Goal: Find contact information

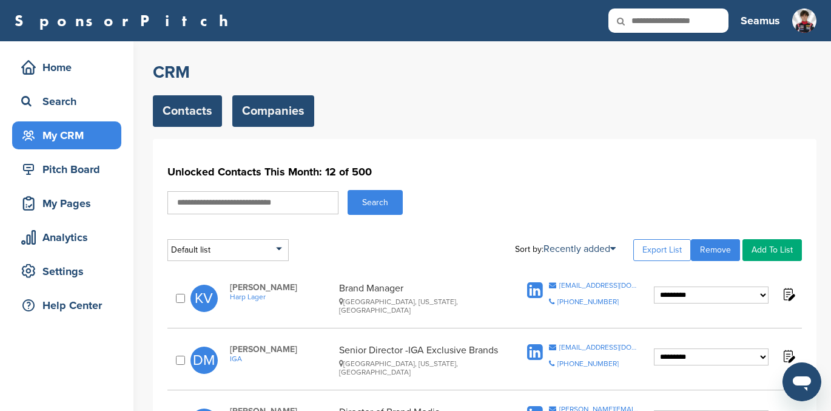
click at [276, 108] on link "Companies" at bounding box center [273, 111] width 82 height 32
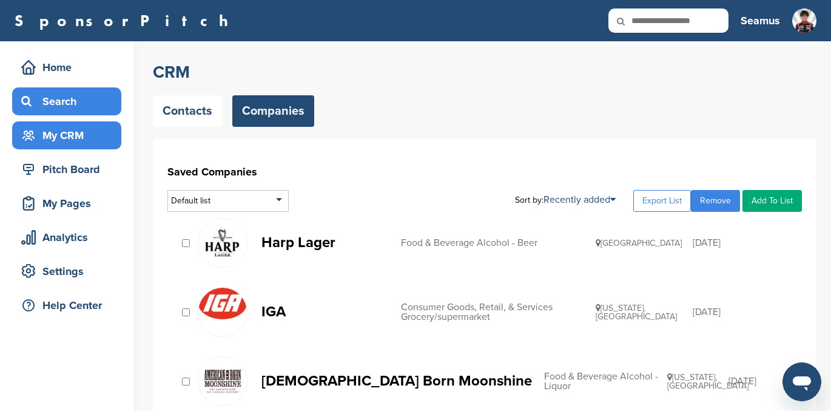
click at [67, 98] on div "Search" at bounding box center [69, 101] width 103 height 22
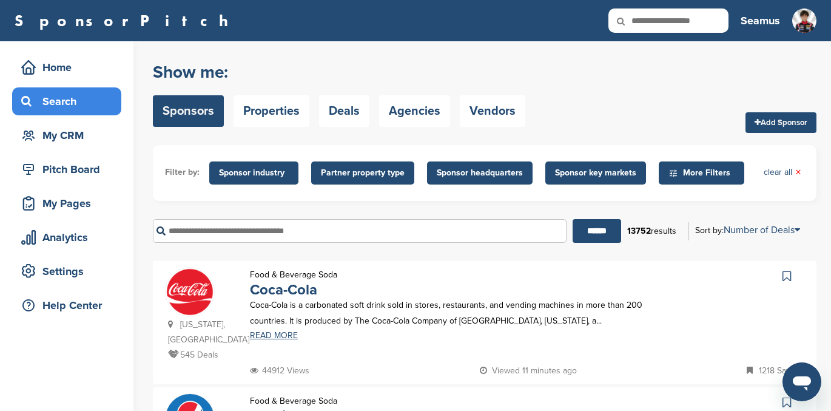
click at [206, 232] on input "text" at bounding box center [360, 231] width 414 height 24
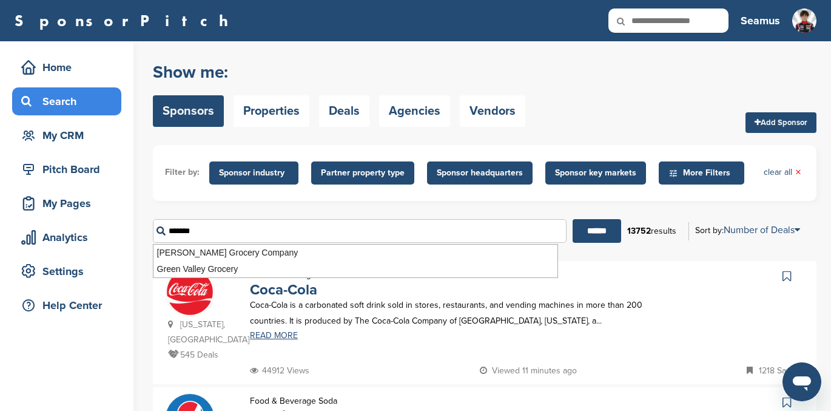
type input "*******"
click at [573, 219] on input "******" at bounding box center [597, 231] width 49 height 24
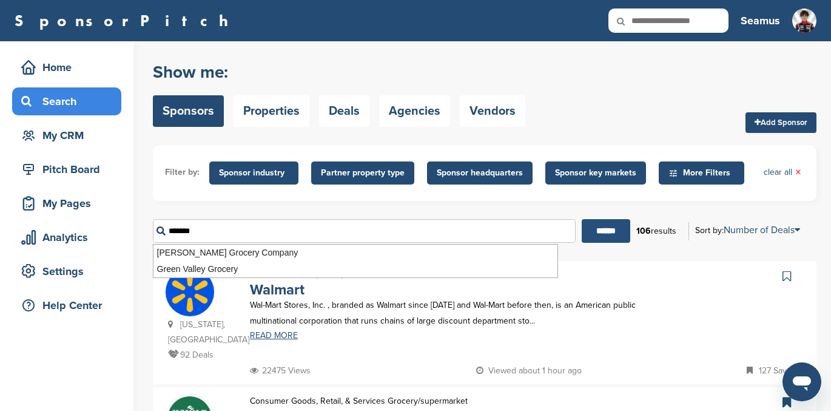
click at [596, 232] on input "******" at bounding box center [606, 231] width 49 height 24
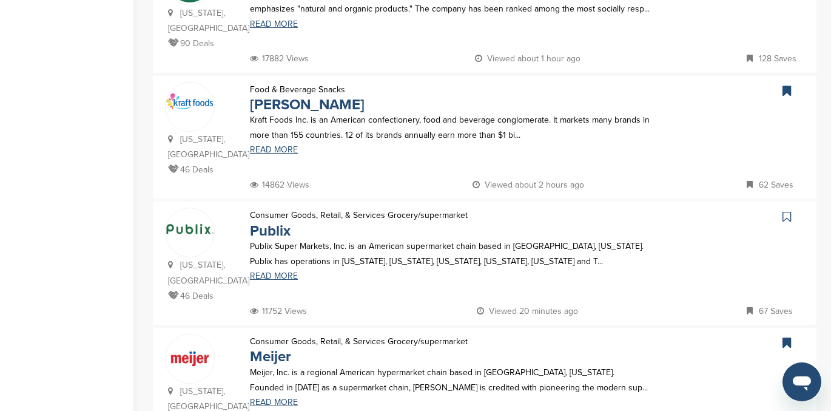
scroll to position [437, 0]
click at [785, 211] on icon at bounding box center [787, 217] width 8 height 12
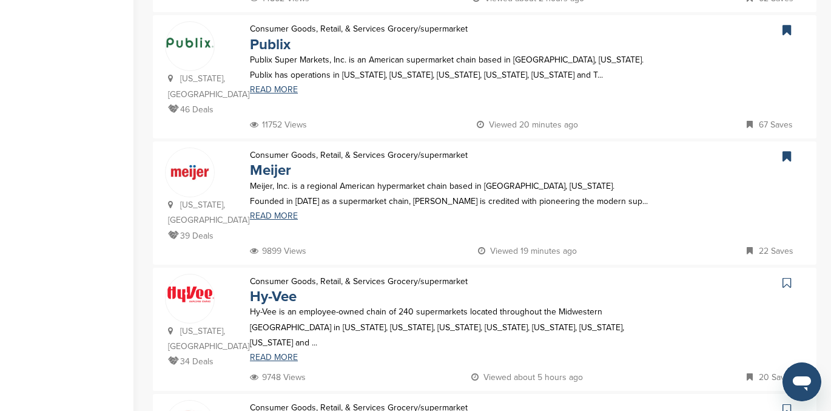
scroll to position [640, 0]
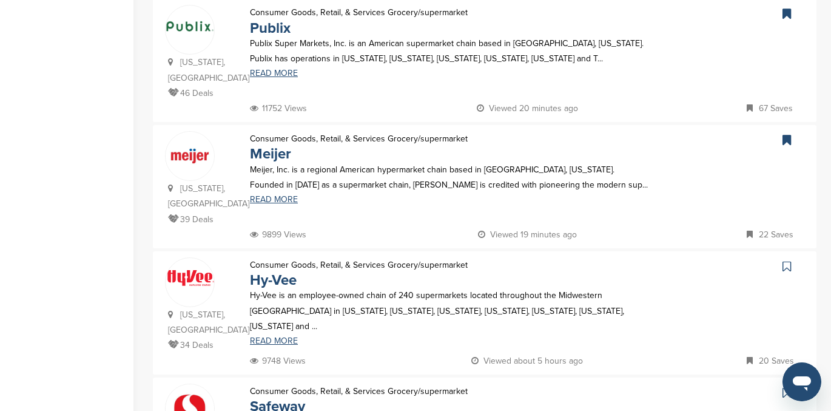
click at [782, 257] on link at bounding box center [789, 266] width 18 height 18
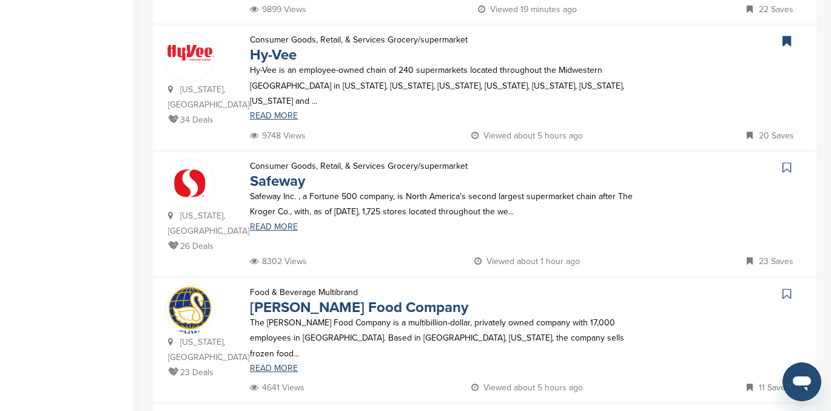
scroll to position [868, 0]
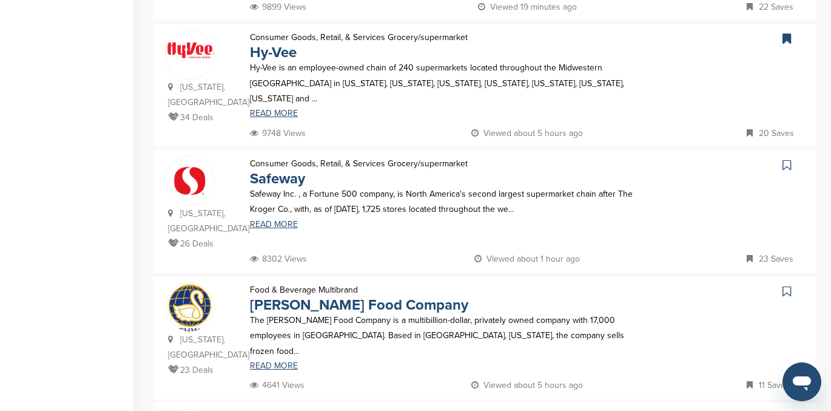
click at [785, 285] on icon at bounding box center [787, 291] width 8 height 12
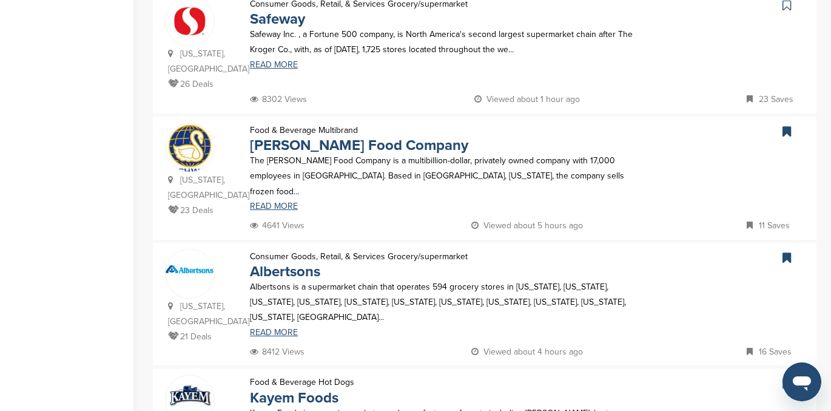
scroll to position [1119, 0]
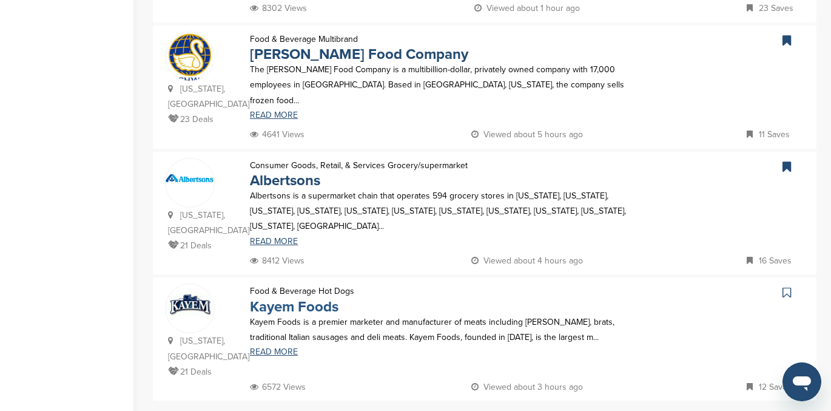
click at [317, 298] on link "Kayem Foods" at bounding box center [294, 307] width 89 height 18
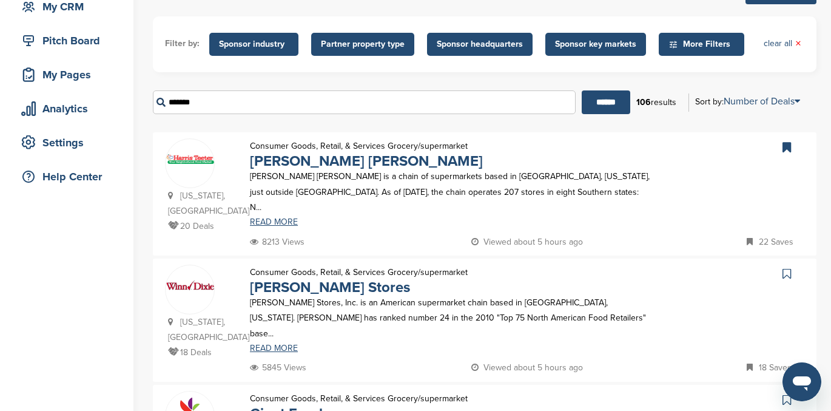
scroll to position [212, 0]
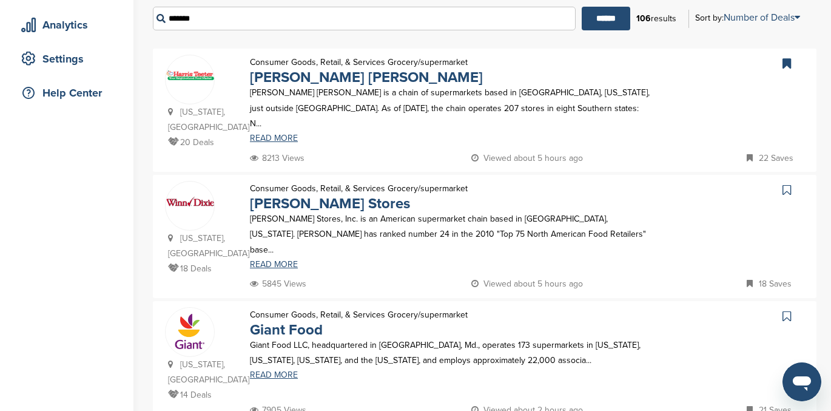
click at [786, 189] on icon at bounding box center [787, 190] width 8 height 12
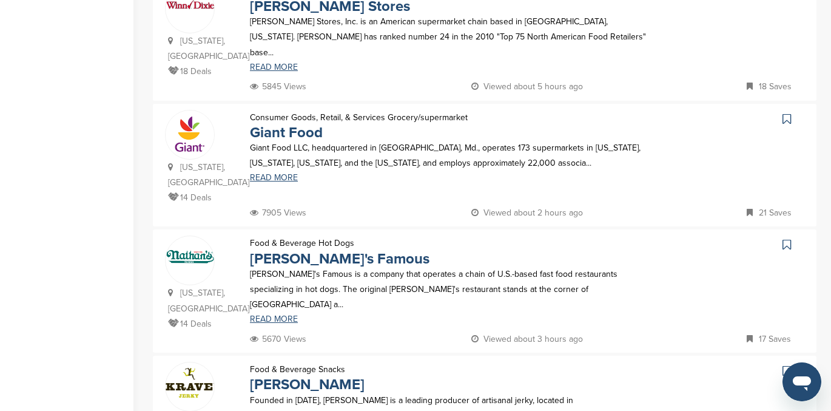
scroll to position [446, 0]
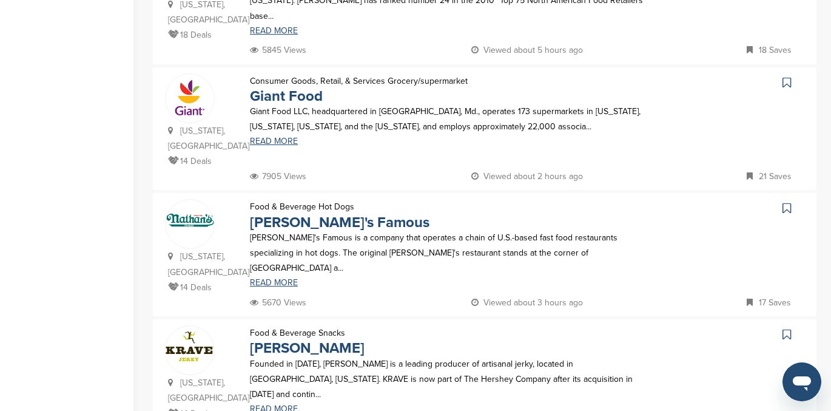
click at [787, 202] on icon at bounding box center [787, 208] width 8 height 12
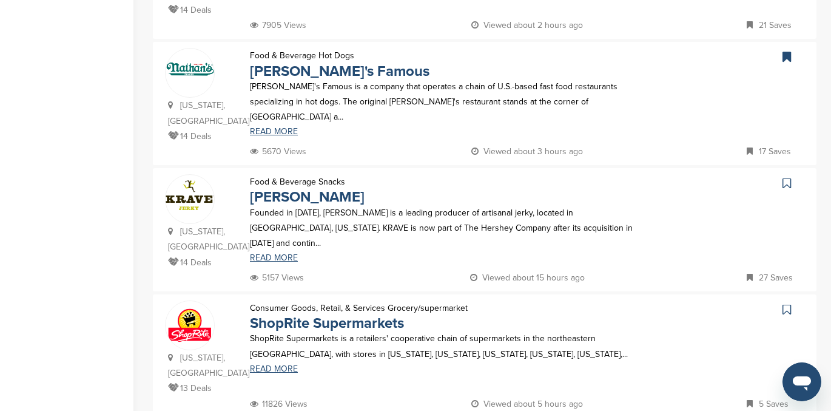
scroll to position [598, 0]
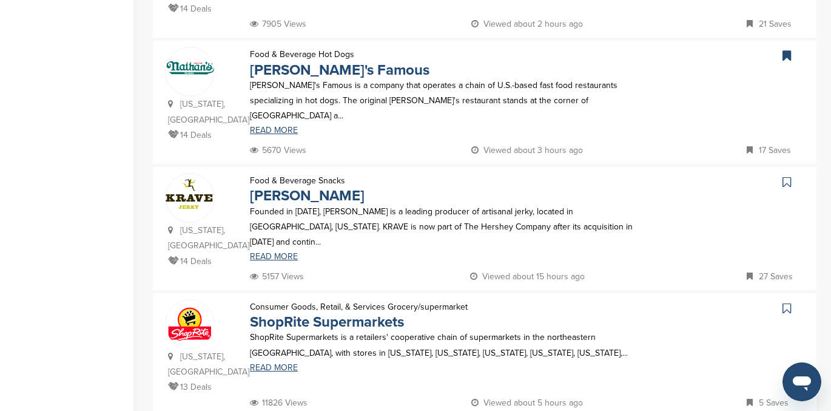
click at [785, 176] on icon at bounding box center [787, 182] width 8 height 12
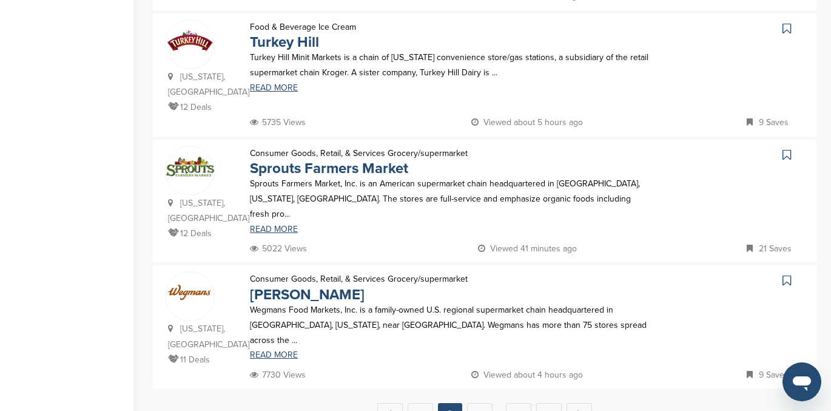
scroll to position [1140, 0]
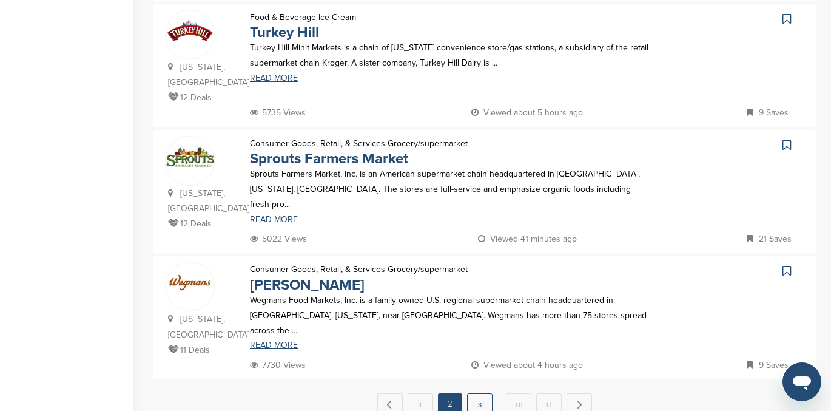
click at [482, 393] on link "3" at bounding box center [479, 404] width 25 height 22
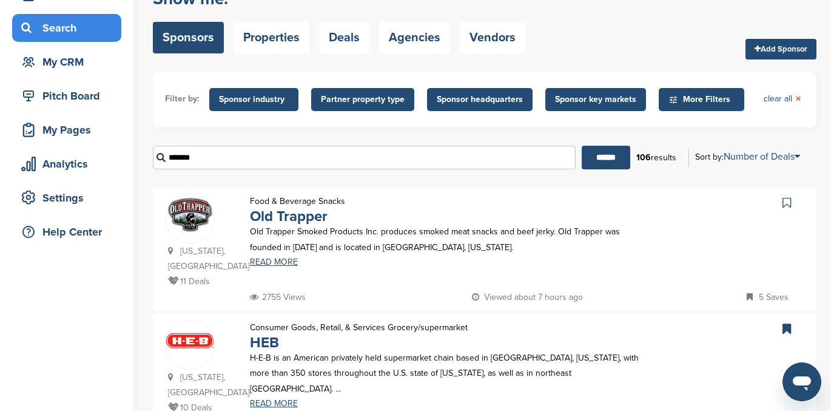
scroll to position [129, 0]
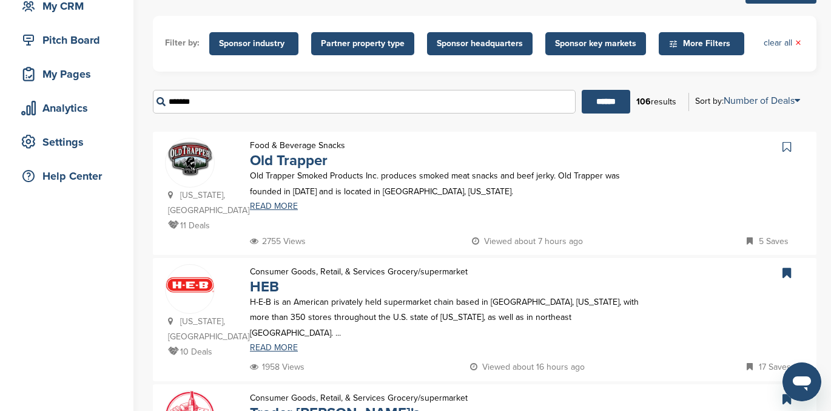
click at [783, 147] on icon at bounding box center [787, 147] width 8 height 12
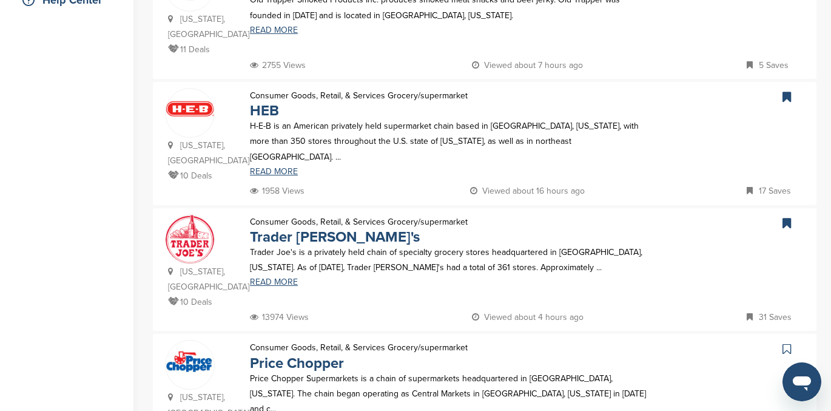
scroll to position [306, 0]
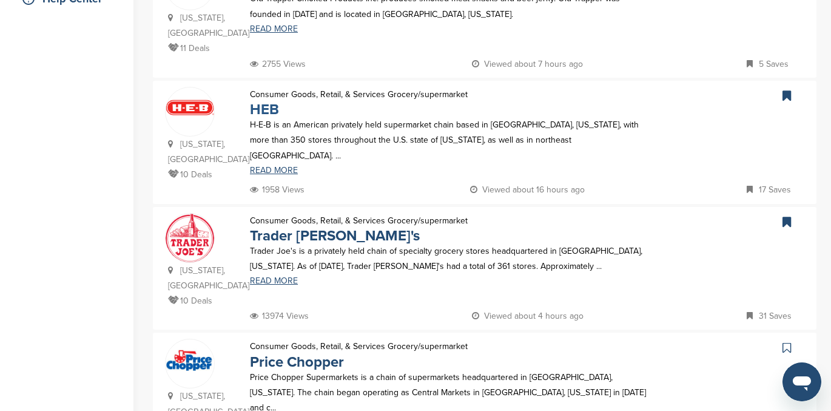
click at [269, 101] on link "HEB" at bounding box center [264, 110] width 29 height 18
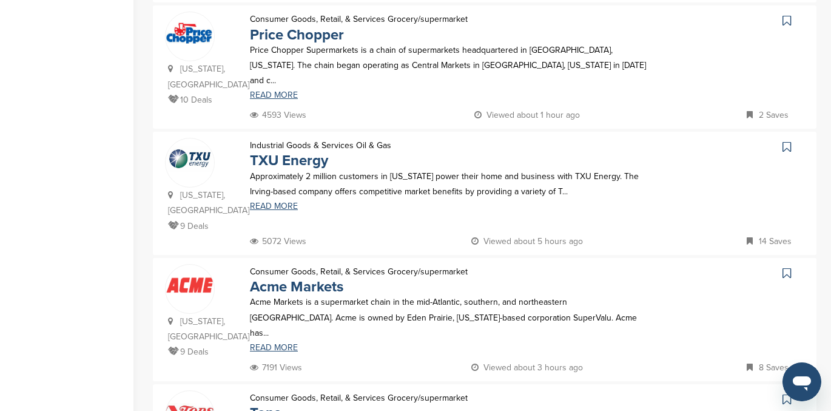
scroll to position [637, 0]
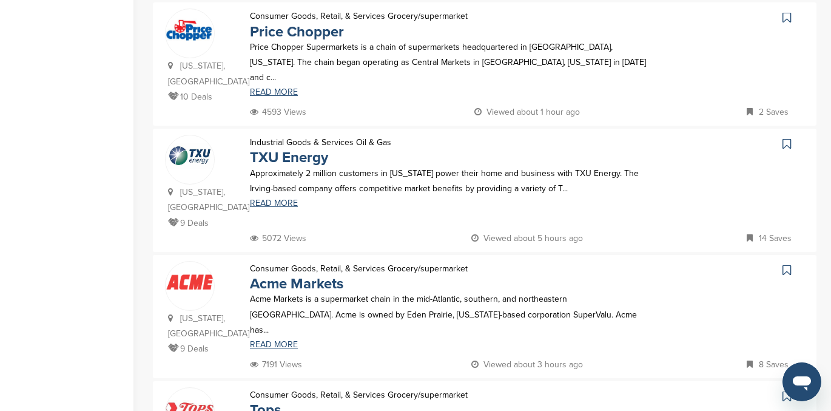
click at [788, 264] on icon at bounding box center [787, 270] width 8 height 12
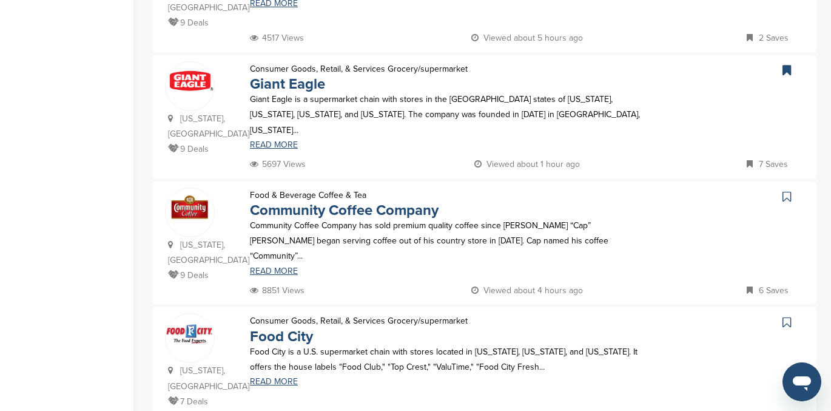
scroll to position [1105, 0]
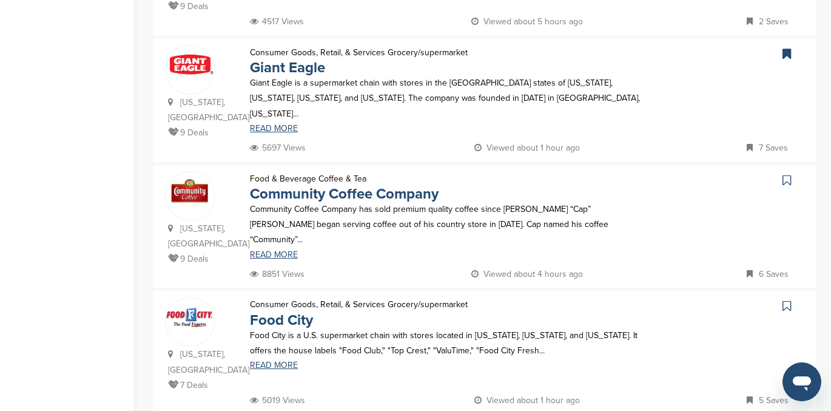
click at [785, 300] on icon at bounding box center [787, 306] width 8 height 12
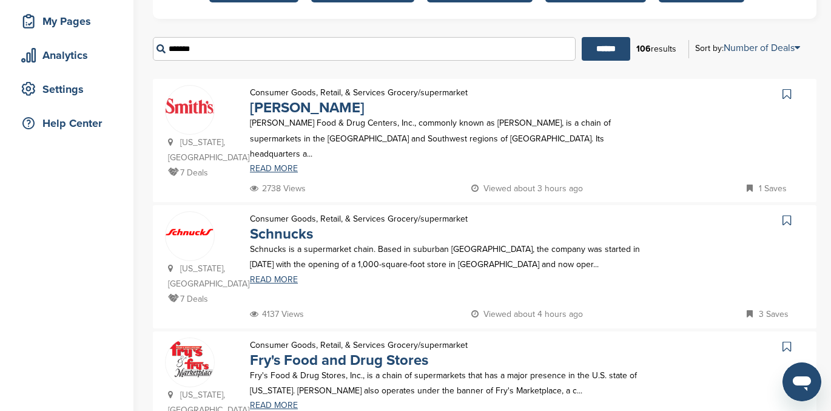
scroll to position [185, 0]
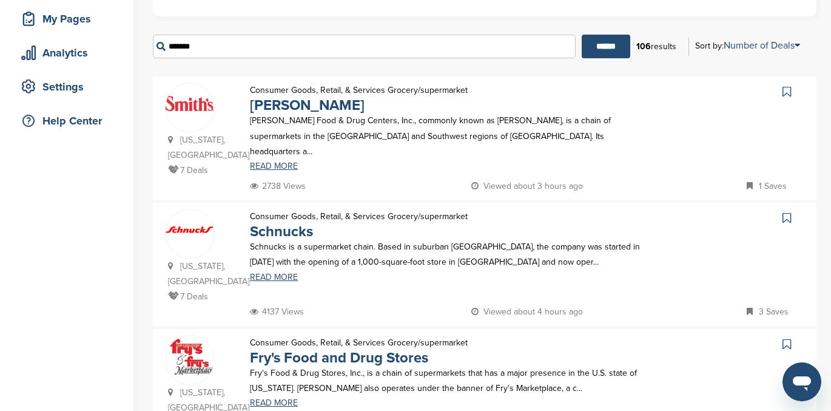
click at [789, 212] on icon at bounding box center [787, 218] width 8 height 12
click at [286, 223] on link "Schnucks" at bounding box center [281, 232] width 63 height 18
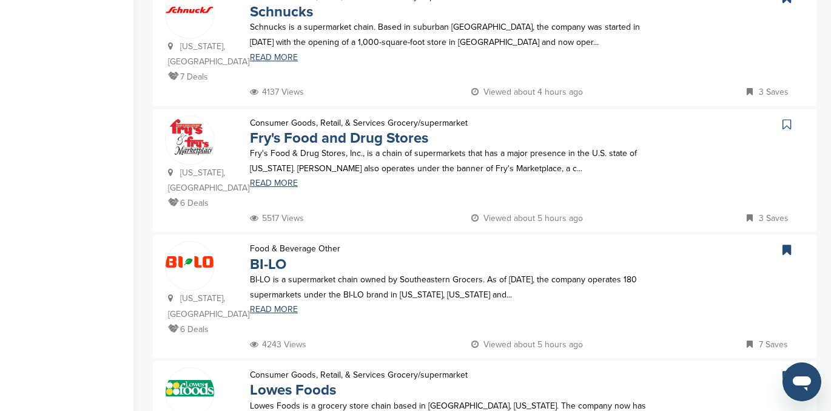
scroll to position [404, 0]
click at [271, 256] on link "BI-LO" at bounding box center [268, 265] width 36 height 18
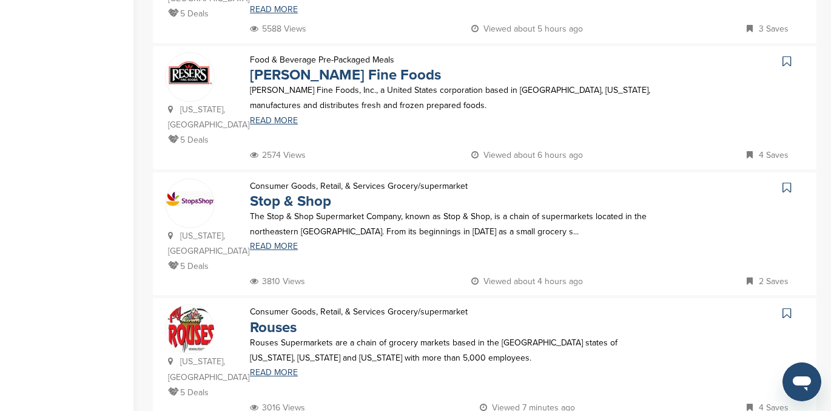
scroll to position [1140, 0]
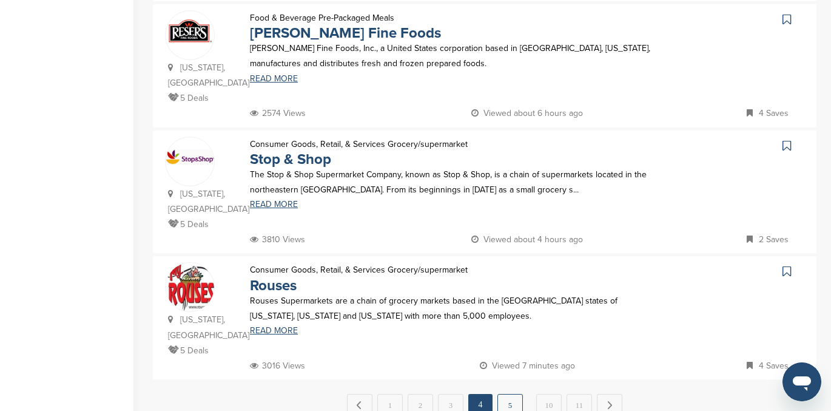
click at [510, 394] on link "5" at bounding box center [510, 405] width 25 height 22
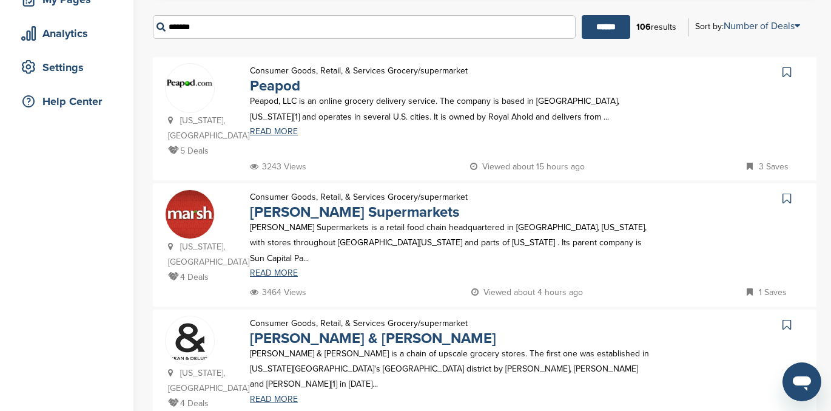
scroll to position [205, 0]
click at [351, 203] on link "Marsh Supermarkets" at bounding box center [354, 212] width 209 height 18
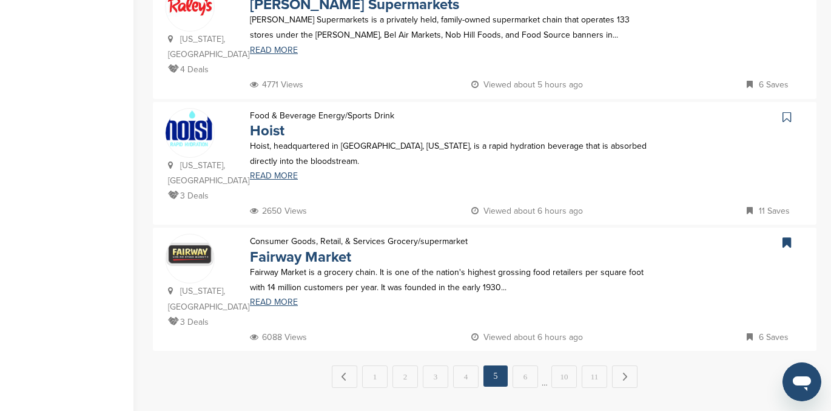
scroll to position [1195, 0]
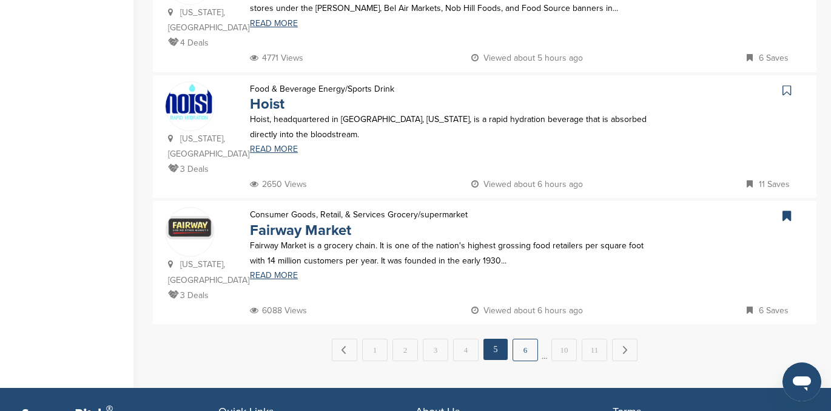
click at [521, 339] on link "6" at bounding box center [525, 350] width 25 height 22
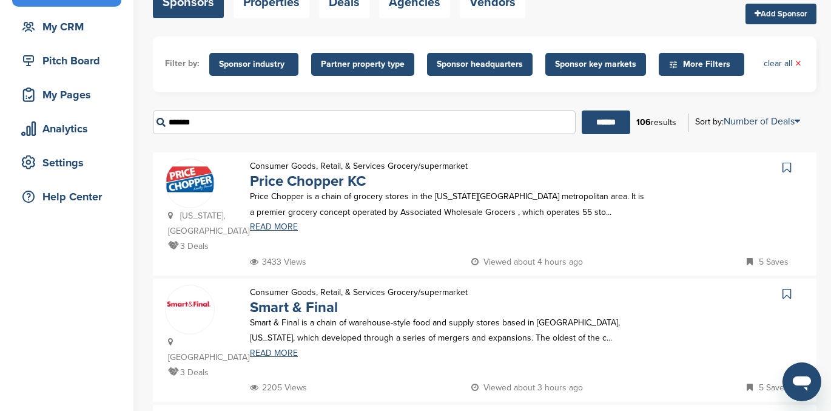
scroll to position [143, 0]
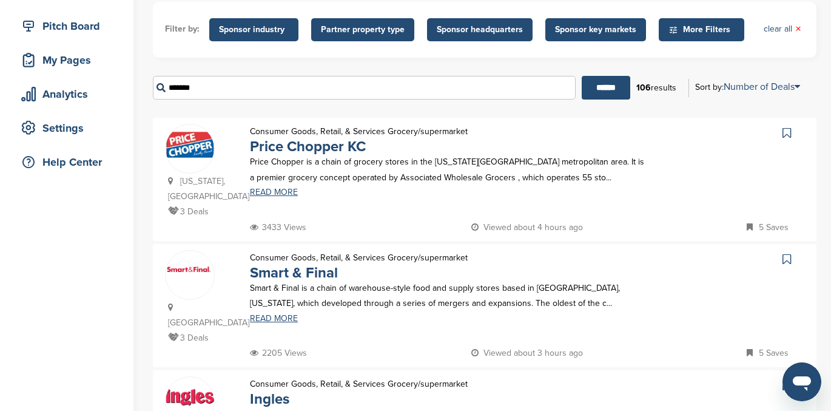
click at [787, 134] on icon at bounding box center [787, 133] width 8 height 12
click at [305, 149] on link "Price Chopper KC" at bounding box center [308, 147] width 116 height 18
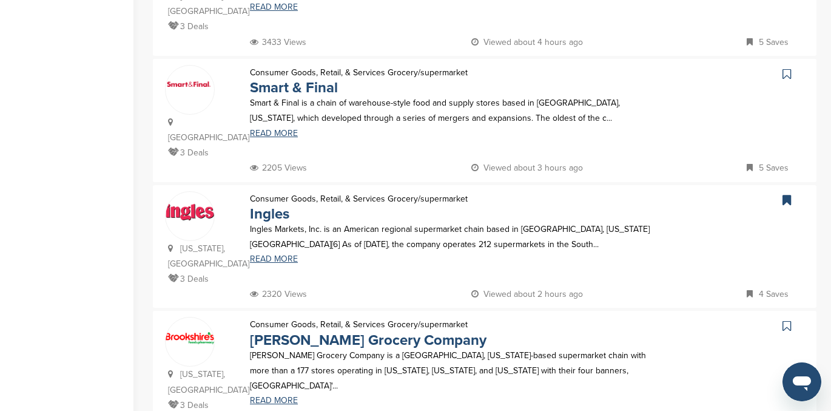
scroll to position [334, 0]
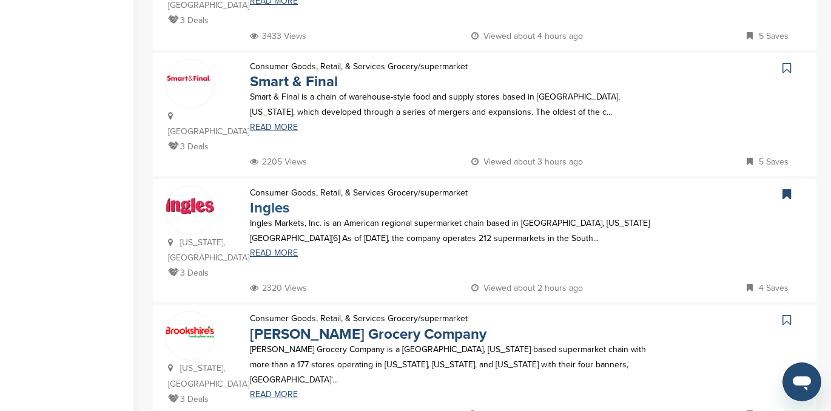
click at [271, 199] on link "Ingles" at bounding box center [269, 208] width 39 height 18
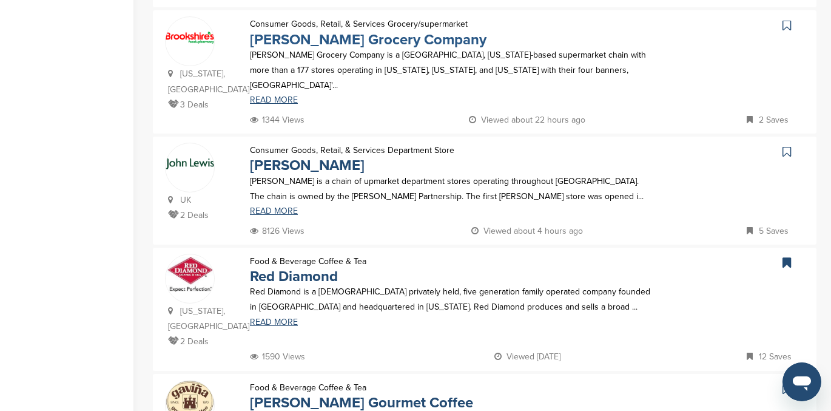
scroll to position [651, 0]
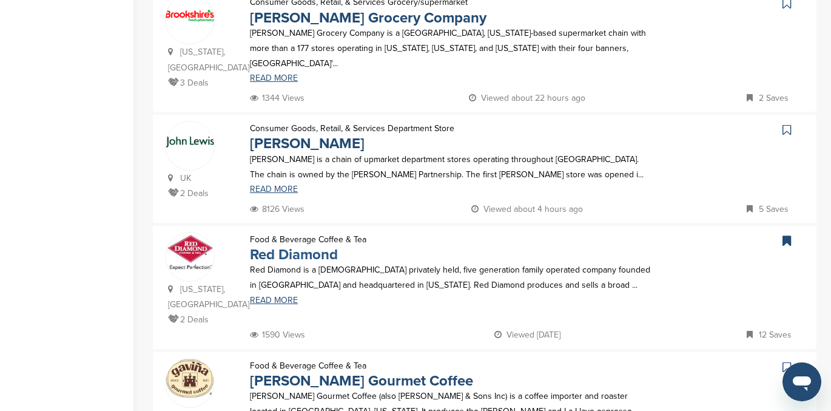
click at [289, 246] on link "Red Diamond" at bounding box center [294, 255] width 88 height 18
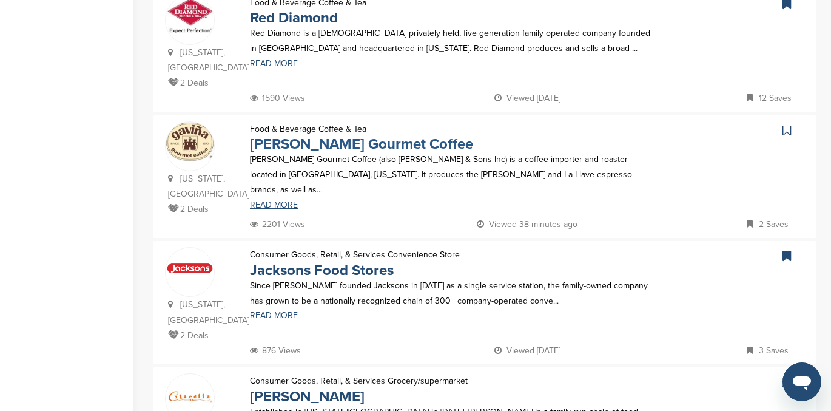
scroll to position [903, 0]
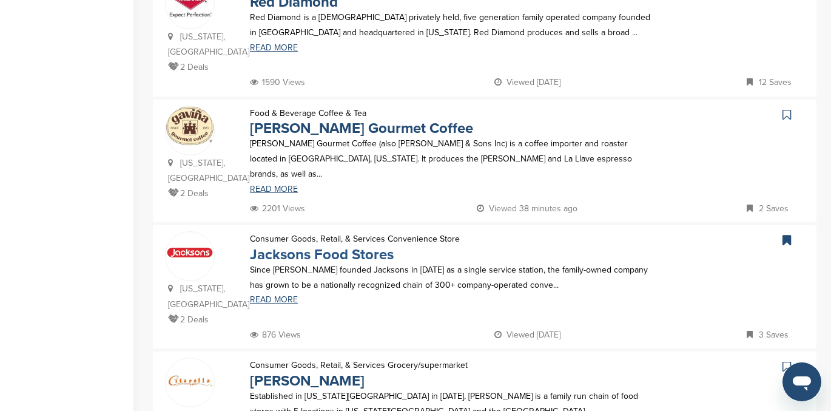
click at [342, 246] on link "Jacksons Food Stores" at bounding box center [322, 255] width 144 height 18
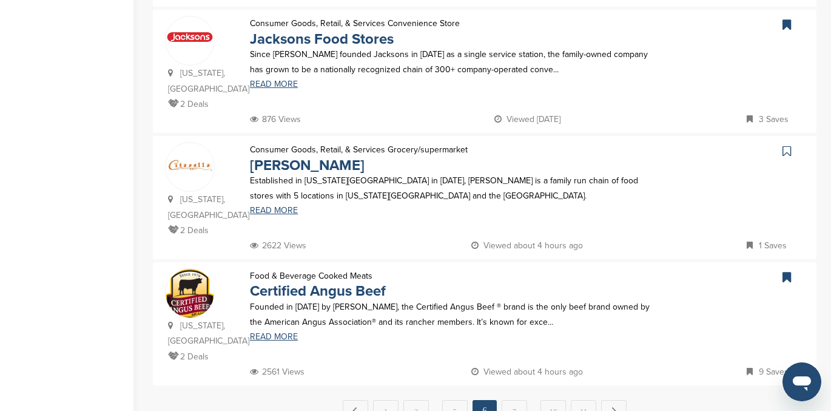
scroll to position [1118, 0]
click at [310, 283] on link "Certified Angus Beef" at bounding box center [318, 292] width 136 height 18
click at [518, 401] on link "7" at bounding box center [514, 412] width 25 height 22
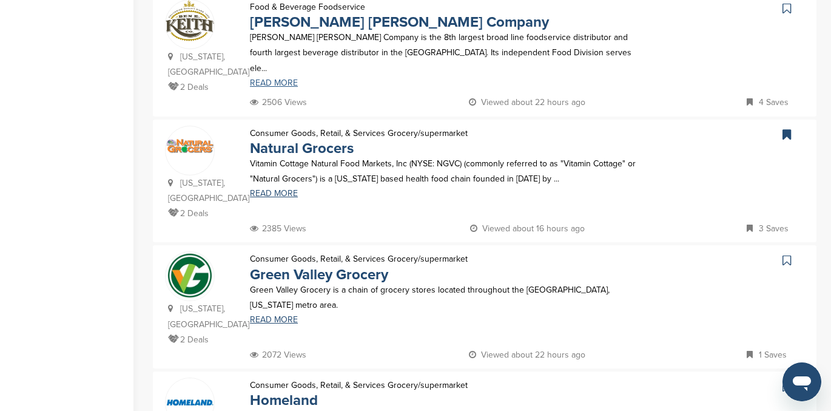
scroll to position [541, 0]
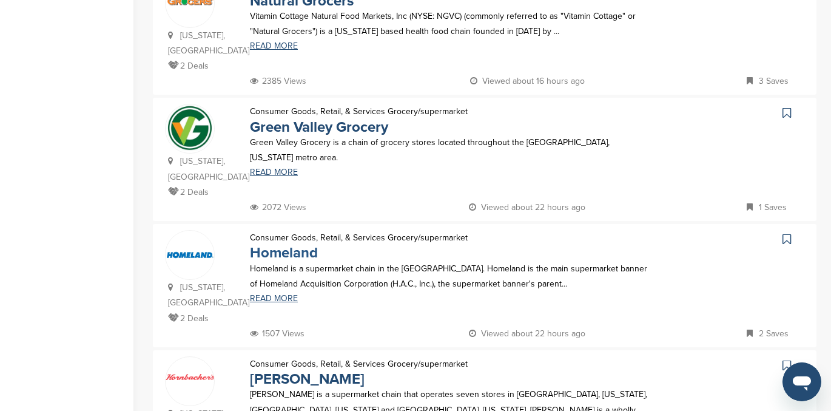
click at [288, 244] on link "Homeland" at bounding box center [284, 253] width 68 height 18
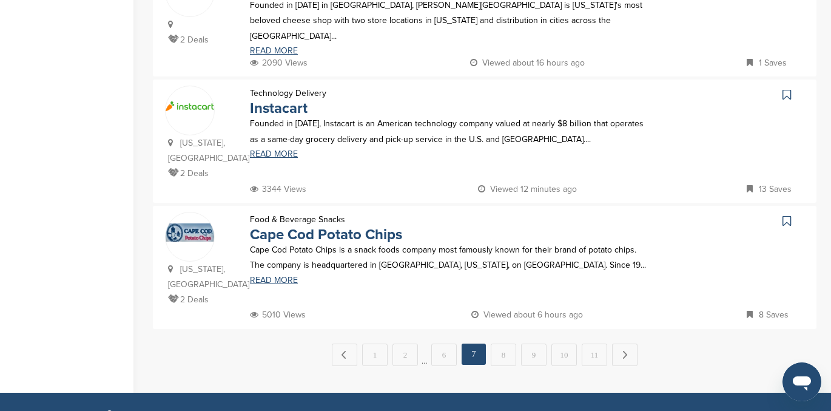
scroll to position [1207, 0]
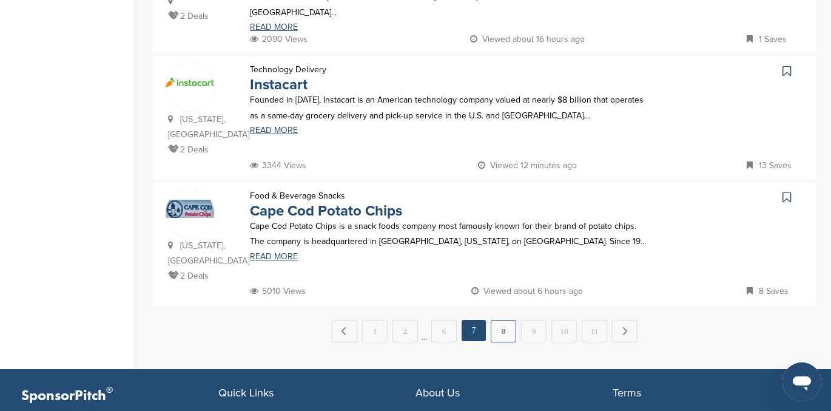
click at [500, 320] on link "8" at bounding box center [503, 331] width 25 height 22
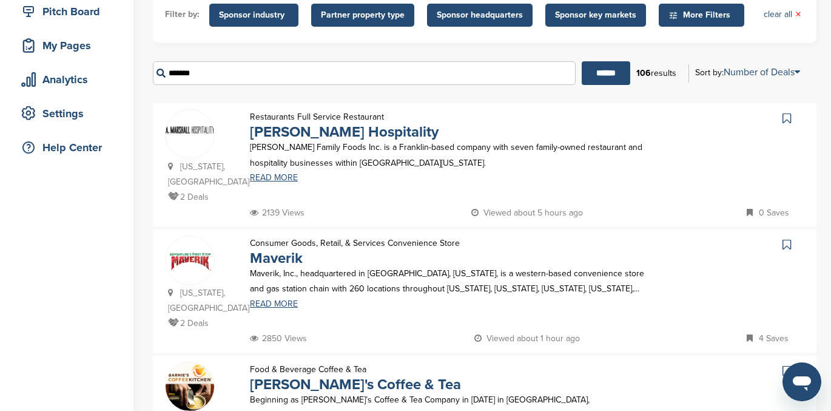
scroll to position [232, 0]
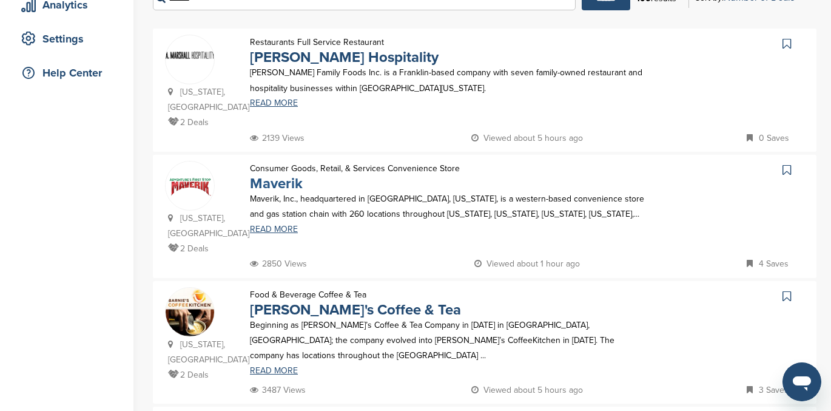
click at [279, 186] on link "Maverik" at bounding box center [276, 184] width 53 height 18
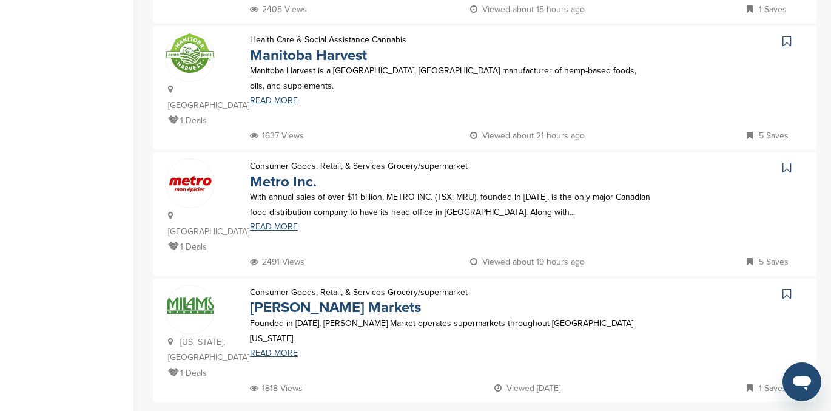
scroll to position [1108, 0]
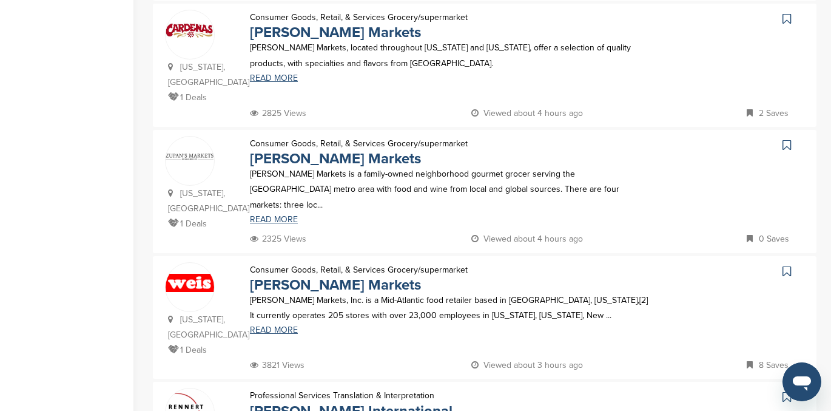
scroll to position [767, 0]
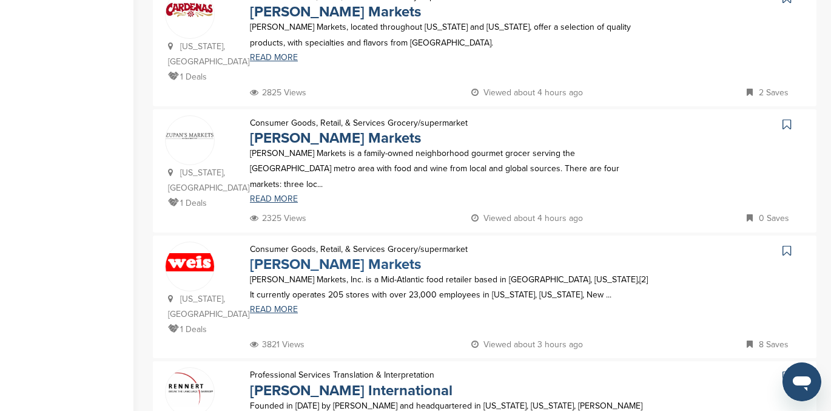
click at [300, 256] on link "[PERSON_NAME] Markets" at bounding box center [335, 265] width 171 height 18
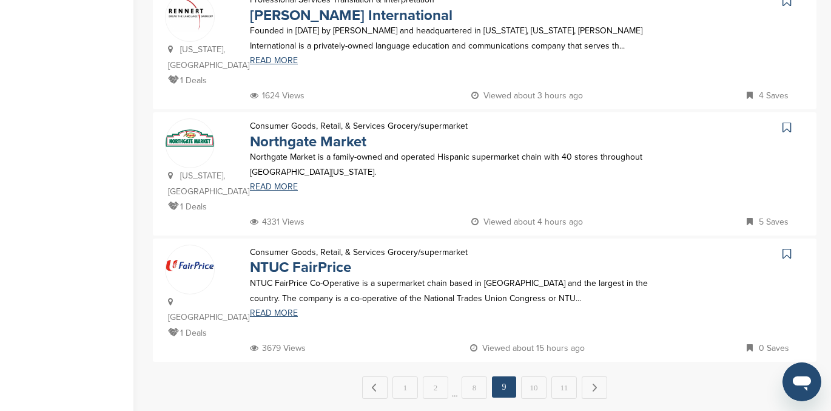
scroll to position [1146, 0]
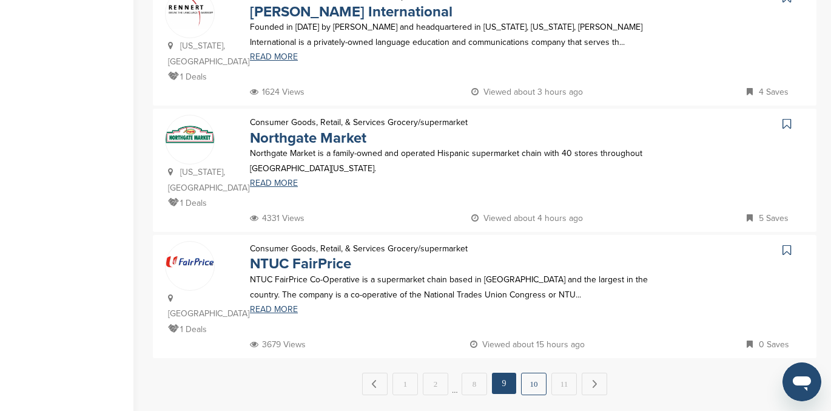
click at [531, 373] on link "10" at bounding box center [533, 384] width 25 height 22
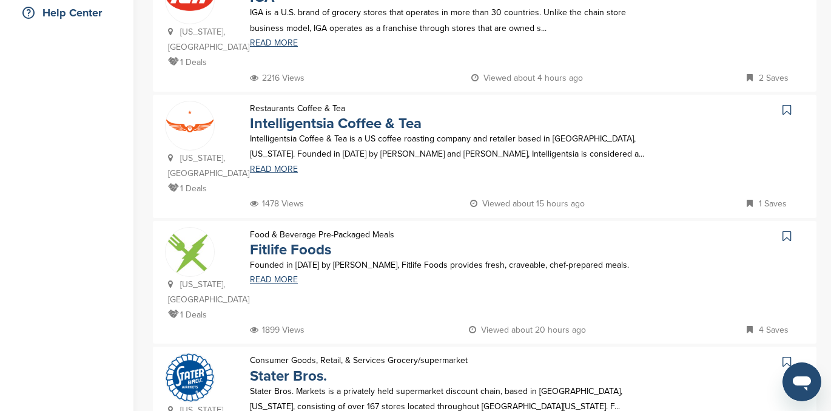
scroll to position [293, 0]
click at [300, 114] on link "Intelligentsia Coffee & Tea" at bounding box center [336, 123] width 172 height 18
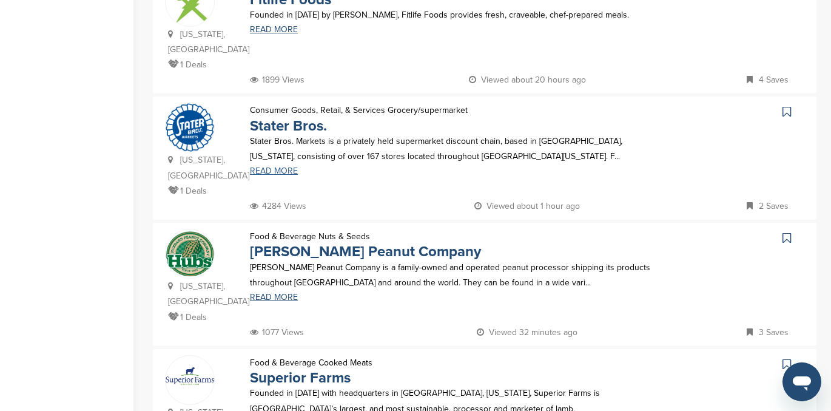
scroll to position [543, 0]
click at [374, 242] on link "[PERSON_NAME] Peanut Company" at bounding box center [365, 251] width 231 height 18
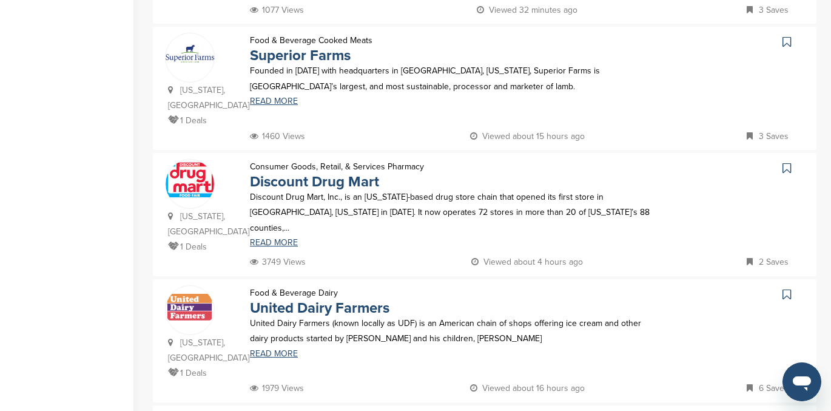
scroll to position [868, 0]
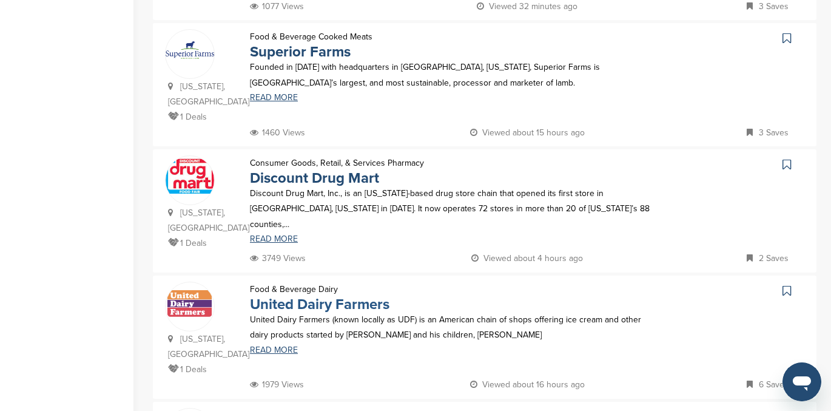
click at [340, 296] on link "United Dairy Farmers" at bounding box center [320, 305] width 140 height 18
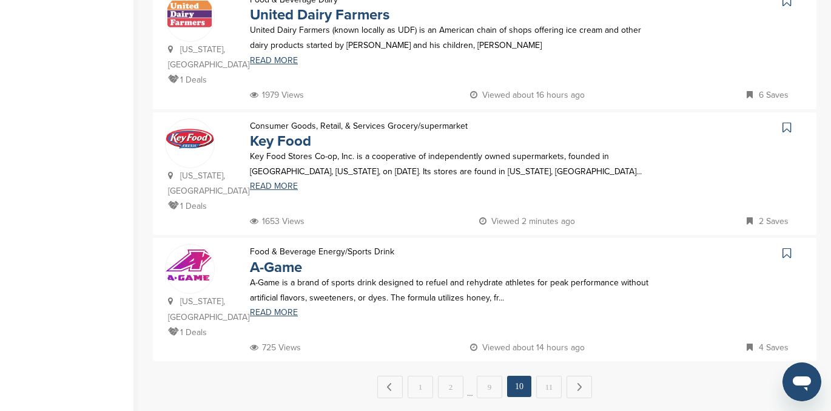
scroll to position [1159, 0]
click at [288, 258] on link "A-Game" at bounding box center [276, 267] width 52 height 18
click at [541, 375] on link "11" at bounding box center [549, 386] width 25 height 22
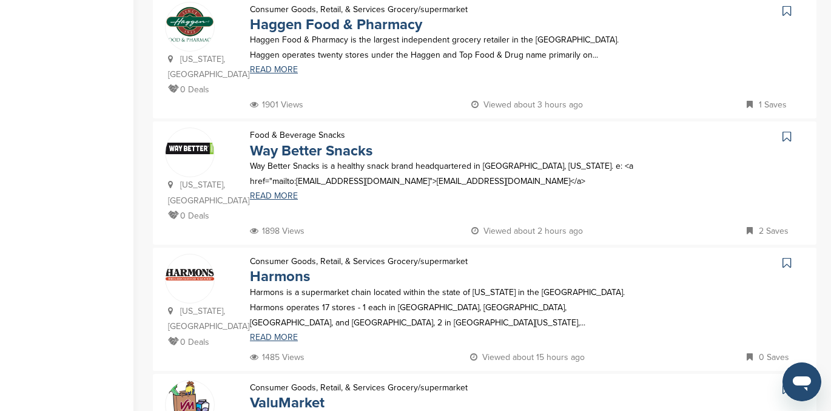
scroll to position [0, 0]
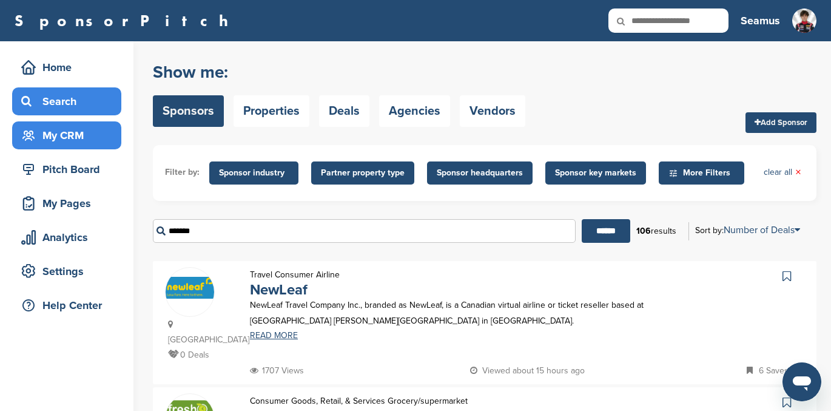
click at [56, 134] on div "My CRM" at bounding box center [69, 135] width 103 height 22
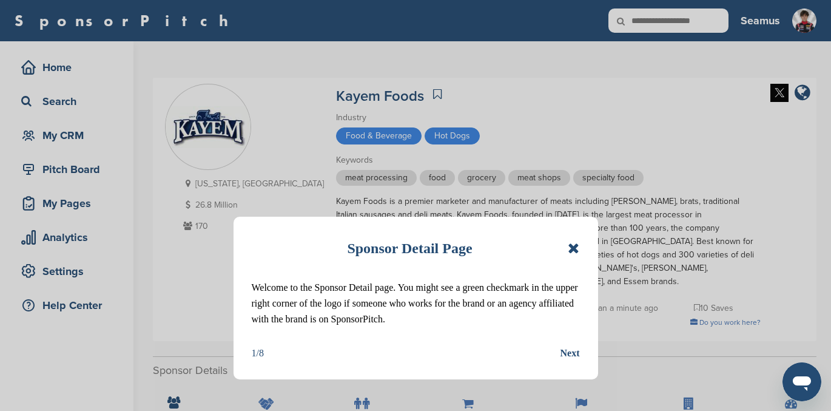
click at [572, 247] on icon at bounding box center [574, 248] width 12 height 15
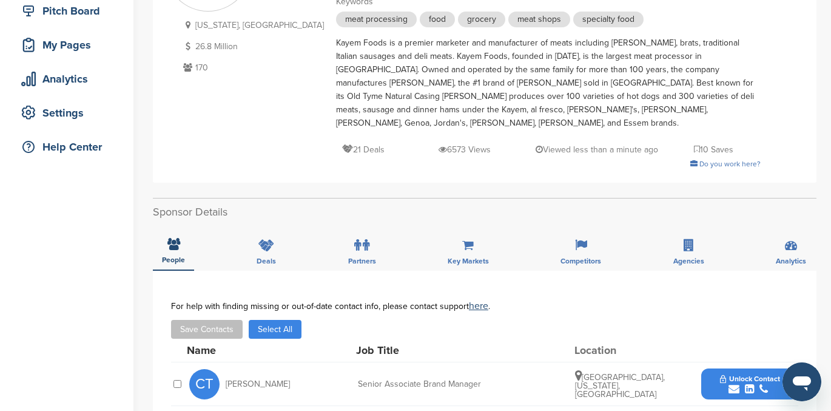
scroll to position [167, 0]
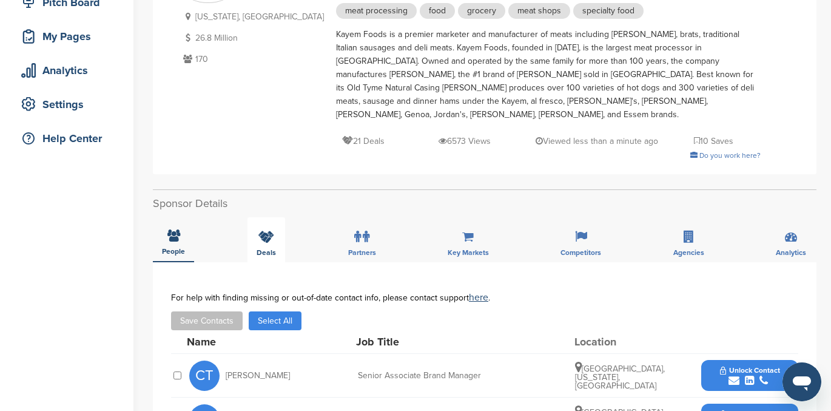
click at [264, 231] on icon at bounding box center [267, 237] width 16 height 12
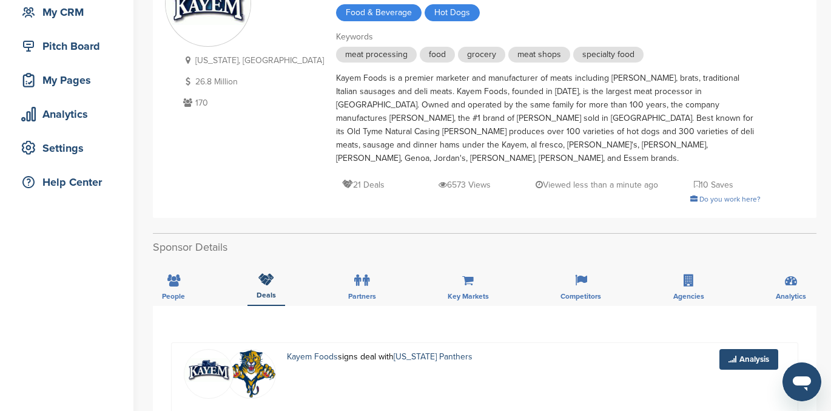
scroll to position [144, 0]
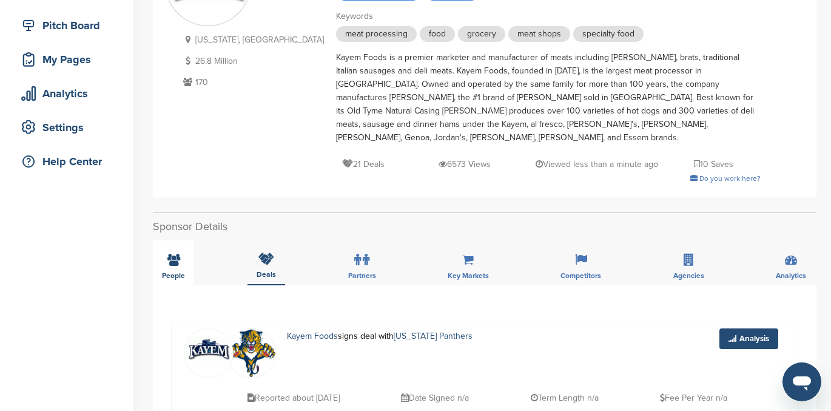
click at [166, 252] on div "People" at bounding box center [173, 262] width 41 height 45
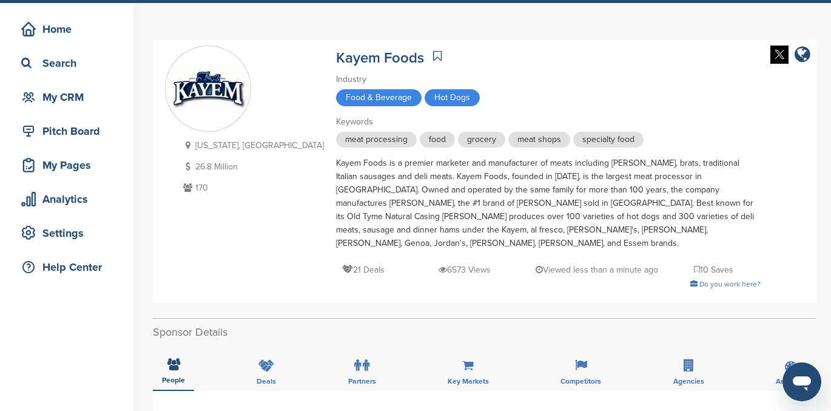
scroll to position [0, 0]
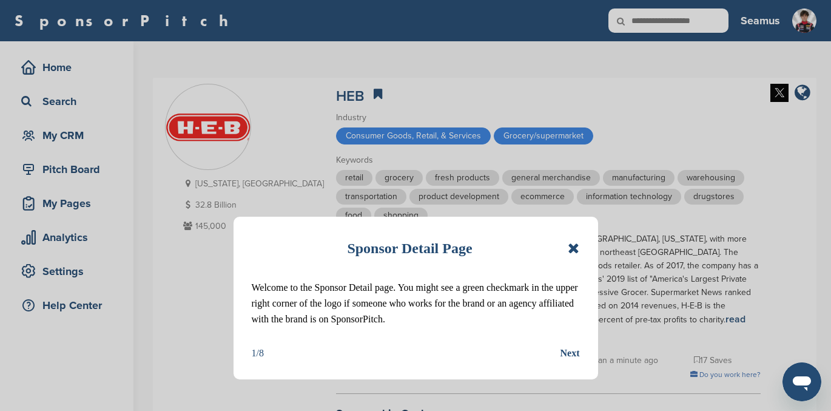
click at [575, 249] on icon at bounding box center [574, 248] width 12 height 15
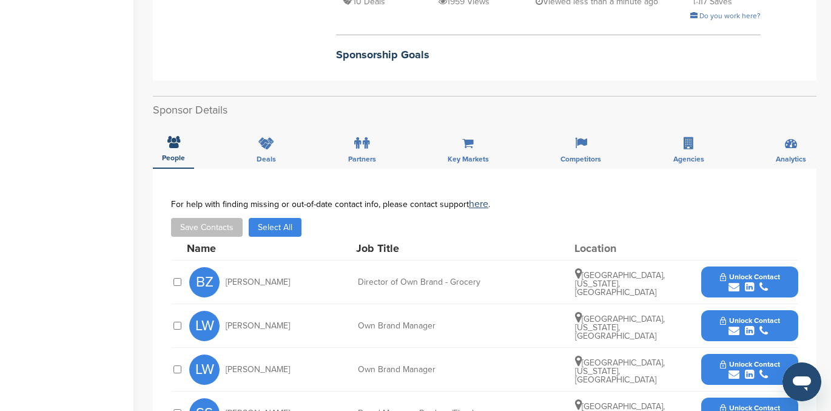
scroll to position [299, 0]
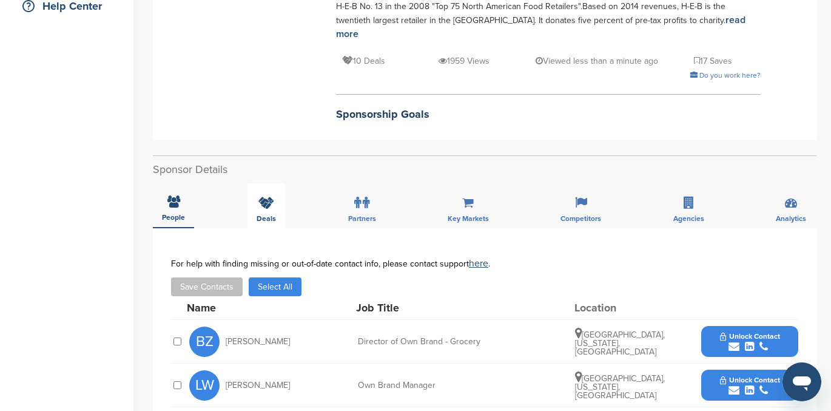
click at [269, 197] on icon at bounding box center [267, 203] width 16 height 12
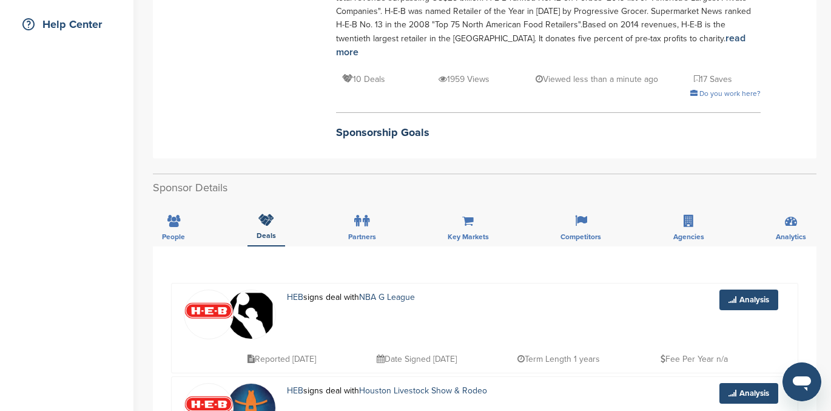
scroll to position [282, 0]
click at [169, 214] on icon at bounding box center [174, 220] width 13 height 12
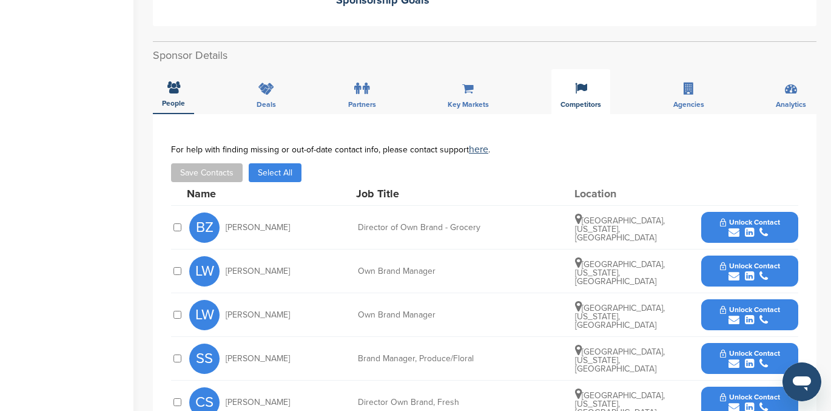
scroll to position [446, 0]
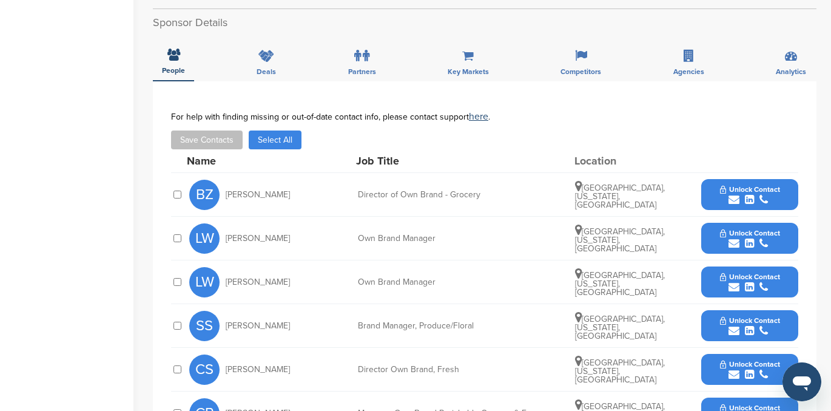
click at [753, 185] on span "Unlock Contact" at bounding box center [750, 189] width 60 height 8
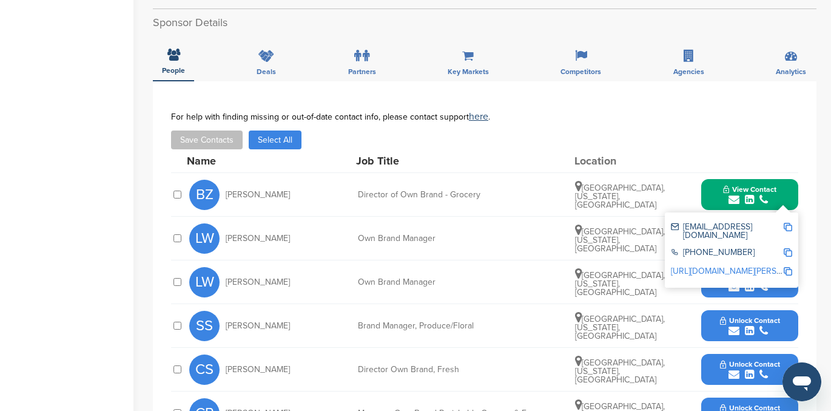
click at [734, 266] on link "http://www.linkedin.com/in/brittany-zars-34786345" at bounding box center [745, 271] width 148 height 10
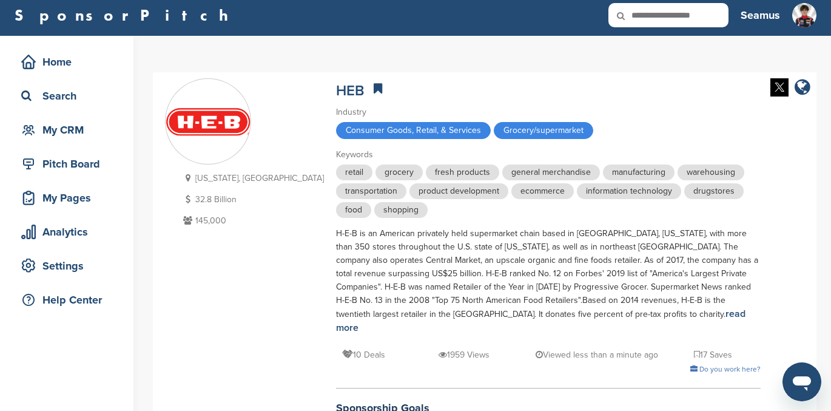
scroll to position [2, 0]
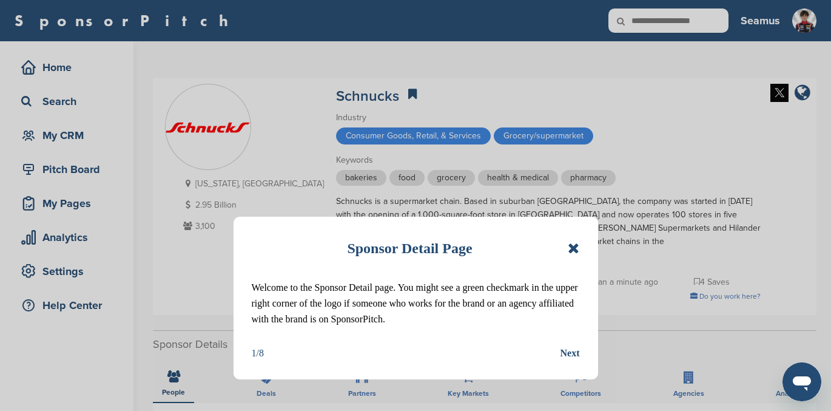
click at [570, 249] on icon at bounding box center [574, 248] width 12 height 15
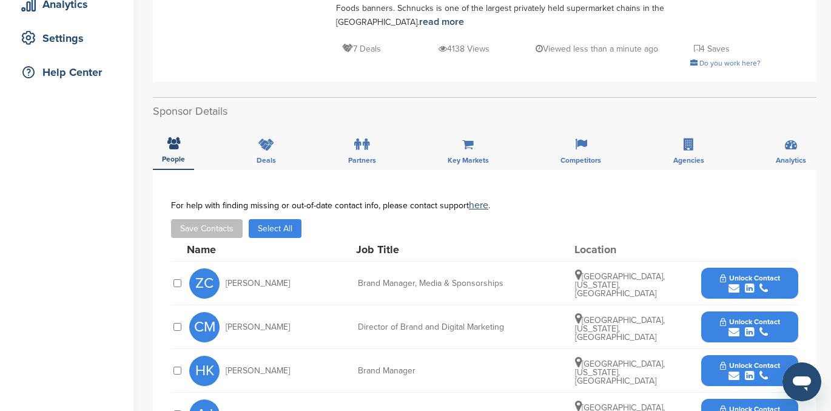
scroll to position [216, 0]
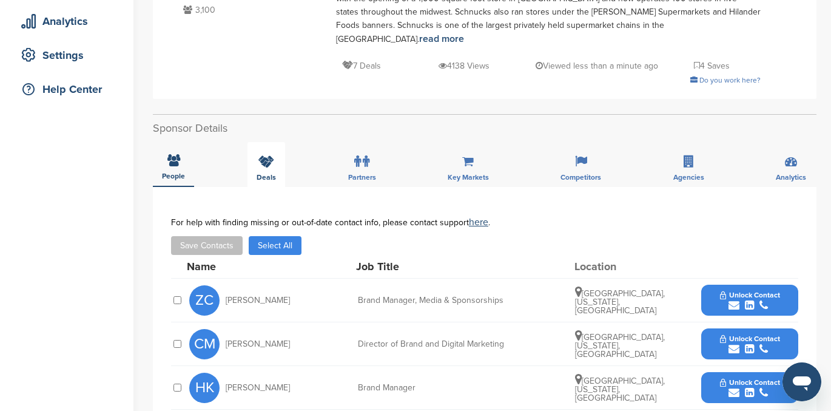
click at [267, 155] on icon at bounding box center [267, 161] width 16 height 12
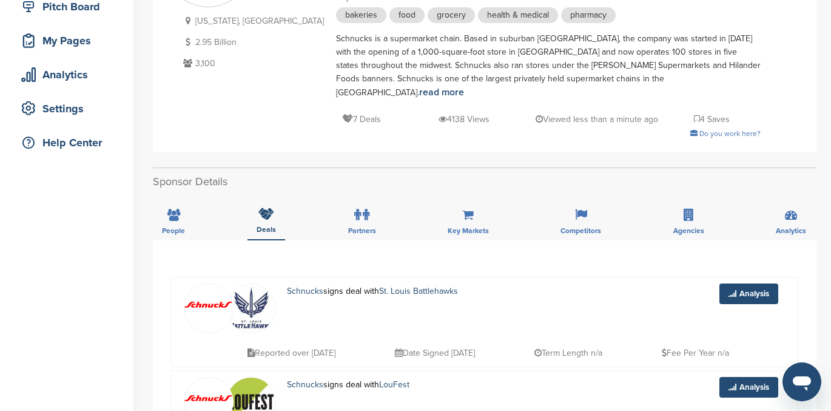
scroll to position [174, 0]
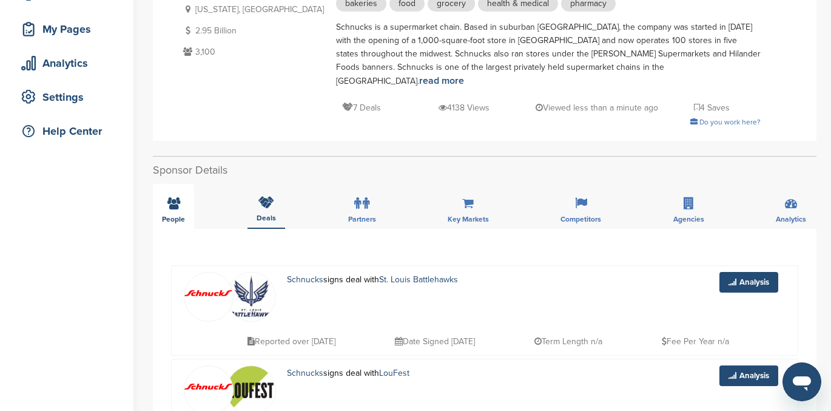
click at [168, 197] on icon at bounding box center [174, 203] width 13 height 12
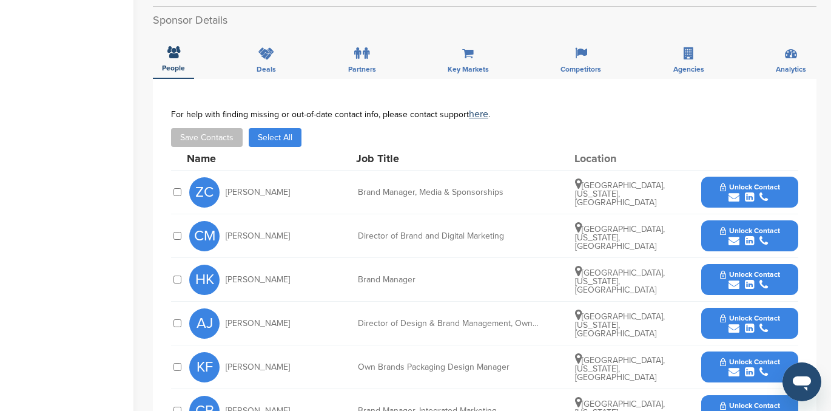
scroll to position [325, 0]
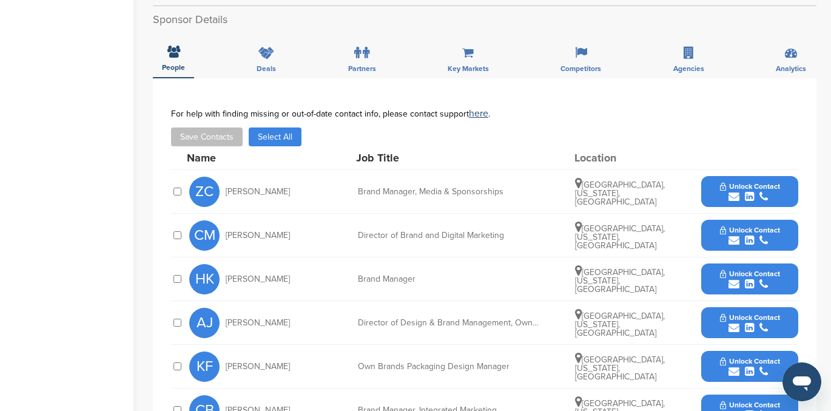
click at [742, 182] on span "Unlock Contact" at bounding box center [750, 186] width 60 height 8
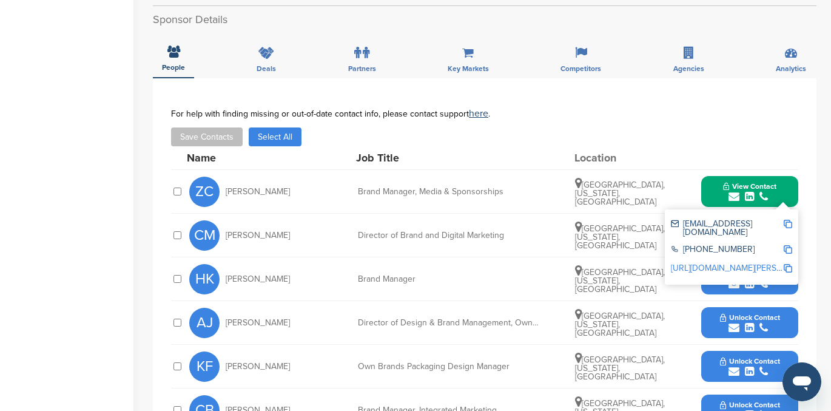
click at [710, 263] on link "[URL][DOMAIN_NAME][PERSON_NAME]" at bounding box center [745, 268] width 148 height 10
click at [680, 109] on div "For help with finding missing or out-of-date contact info, please contact suppo…" at bounding box center [485, 114] width 628 height 10
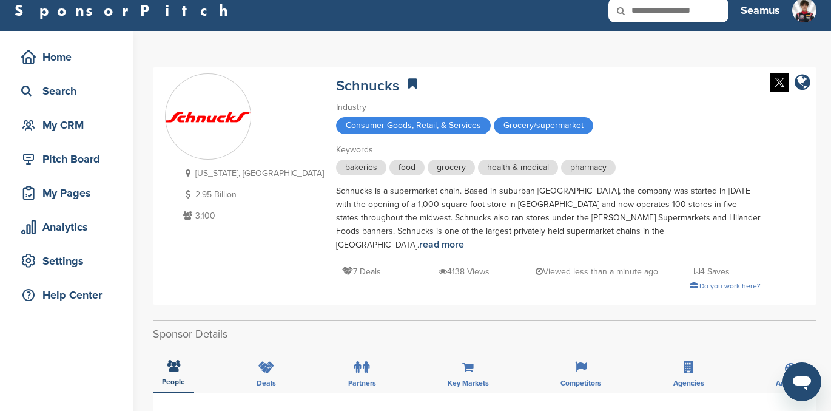
scroll to position [0, 0]
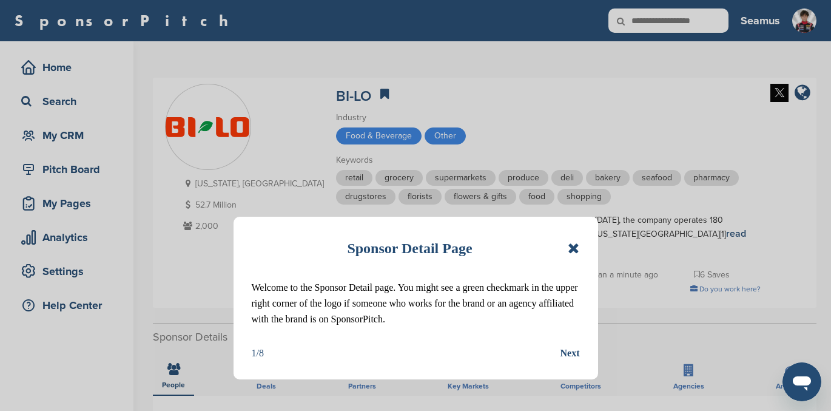
click at [575, 247] on icon at bounding box center [574, 248] width 12 height 15
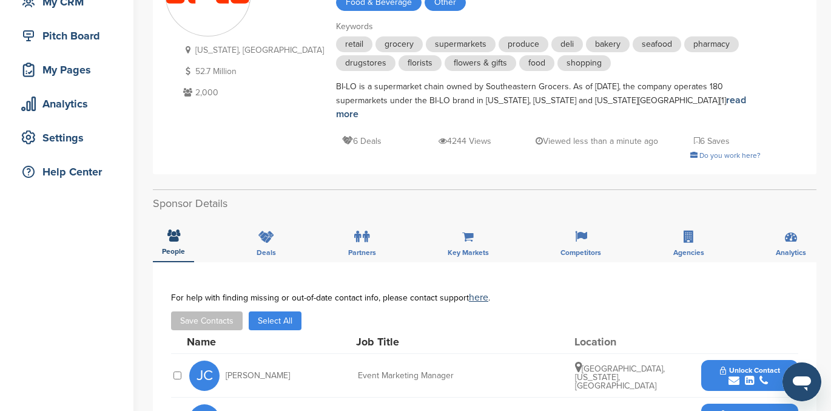
scroll to position [131, 0]
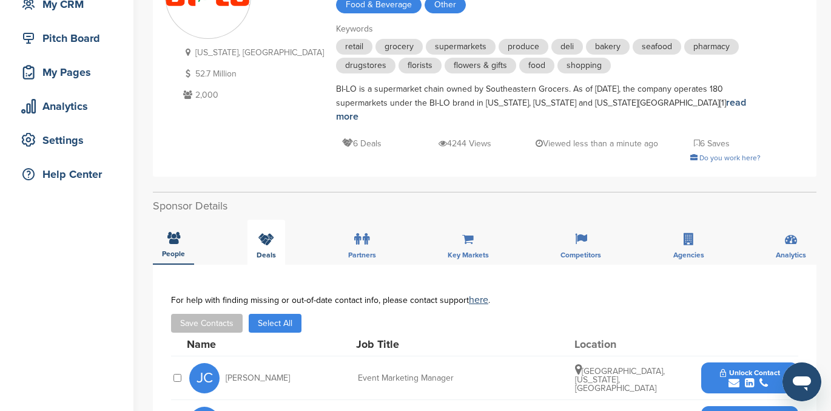
click at [259, 220] on div "Deals" at bounding box center [267, 242] width 38 height 45
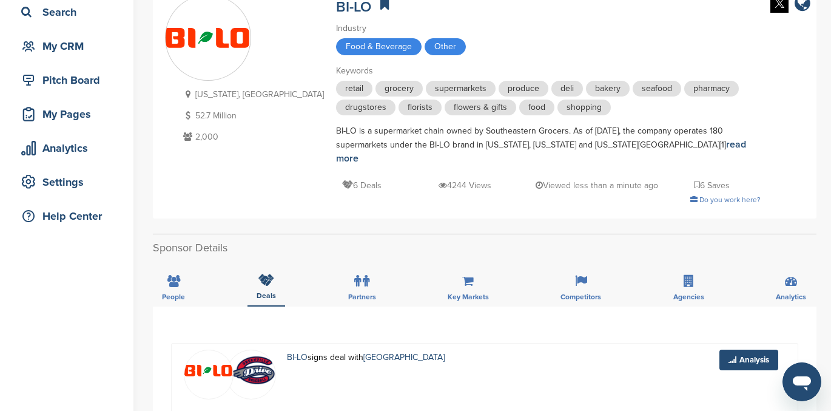
scroll to position [0, 0]
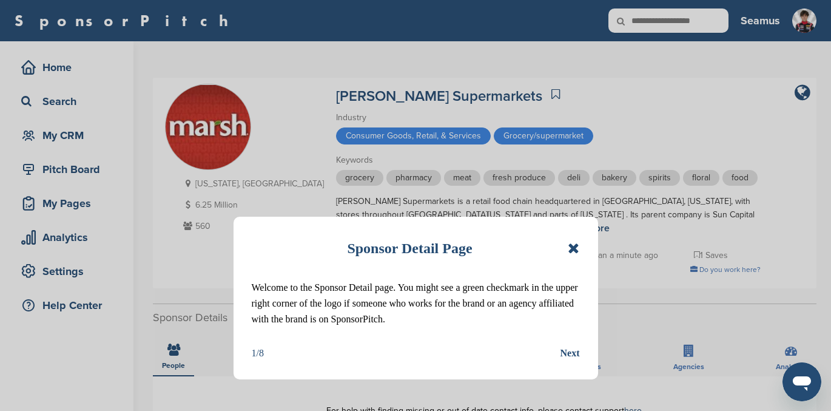
click at [572, 247] on icon at bounding box center [574, 248] width 12 height 15
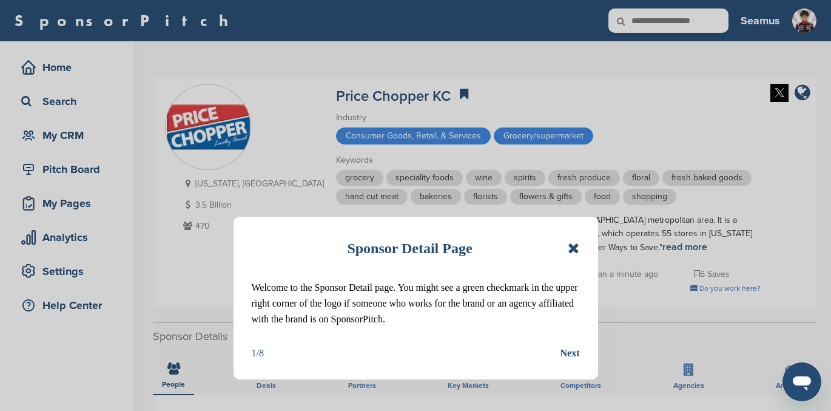
click at [573, 245] on icon at bounding box center [574, 248] width 12 height 15
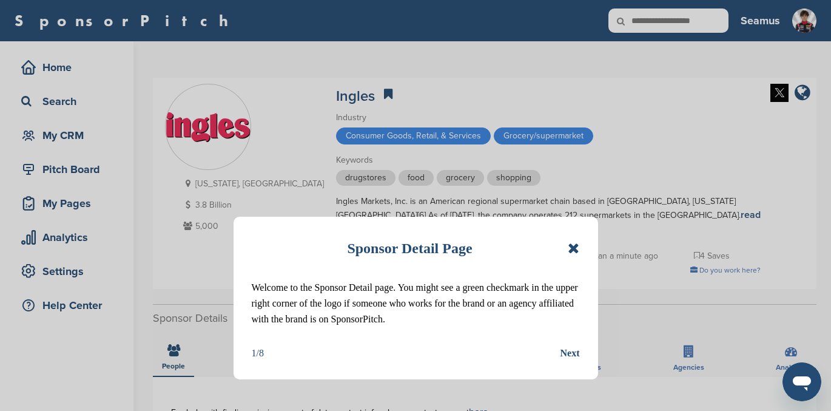
click at [572, 245] on icon at bounding box center [574, 248] width 12 height 15
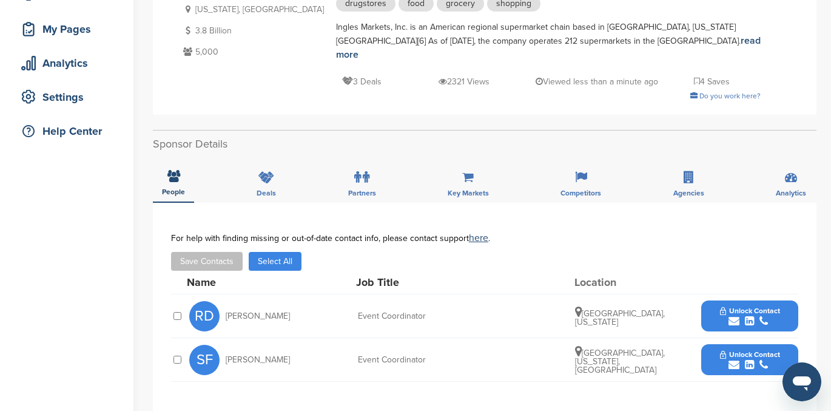
scroll to position [170, 0]
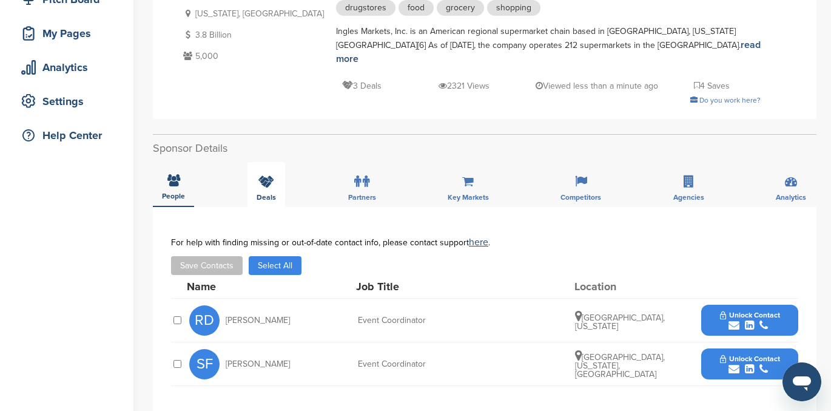
click at [267, 175] on icon at bounding box center [267, 181] width 16 height 12
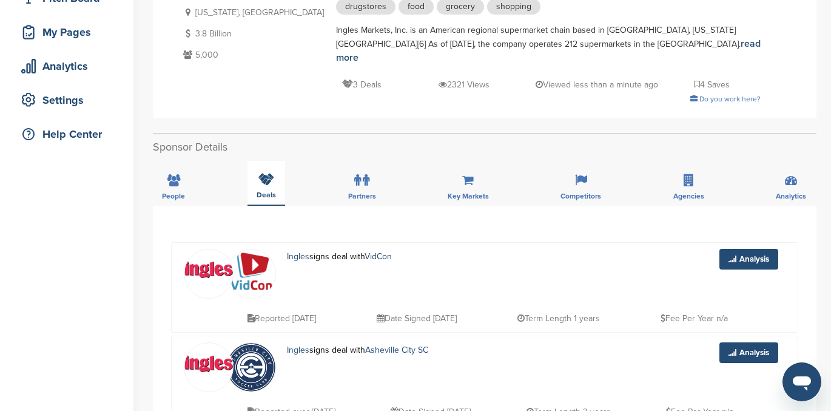
scroll to position [171, 0]
click at [177, 175] on icon at bounding box center [174, 181] width 13 height 12
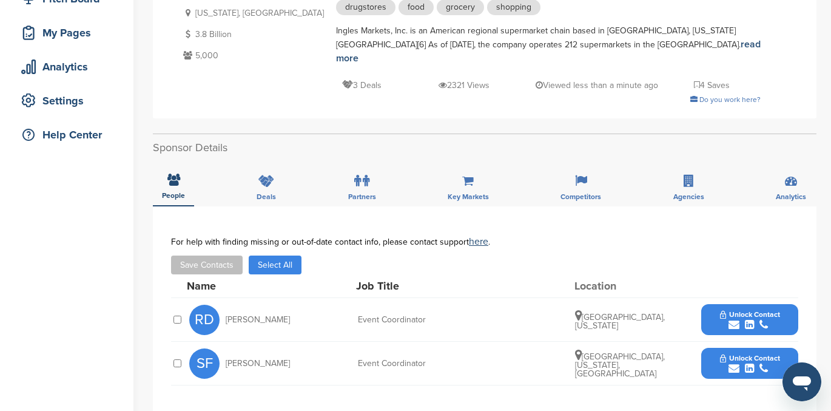
click at [751, 310] on span "Unlock Contact" at bounding box center [750, 314] width 60 height 8
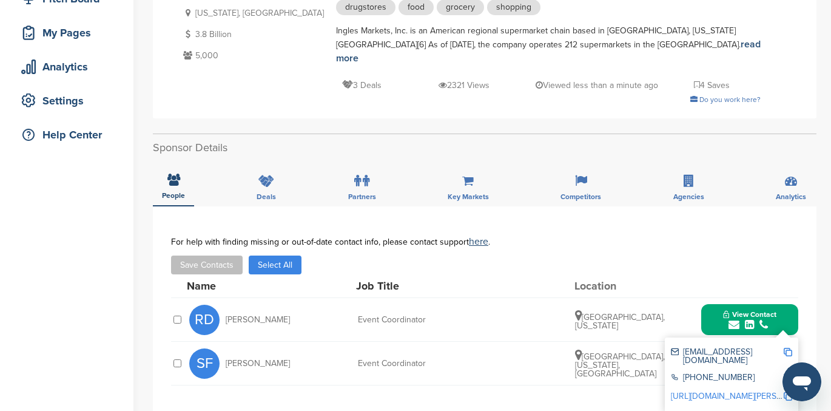
click at [736, 391] on link "http://www.linkedin.com/in/ruby-downes-769b48314" at bounding box center [745, 396] width 148 height 10
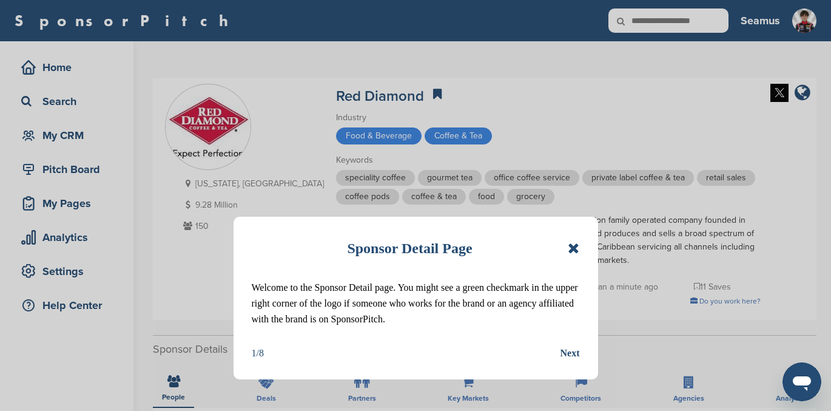
click at [572, 243] on icon at bounding box center [574, 248] width 12 height 15
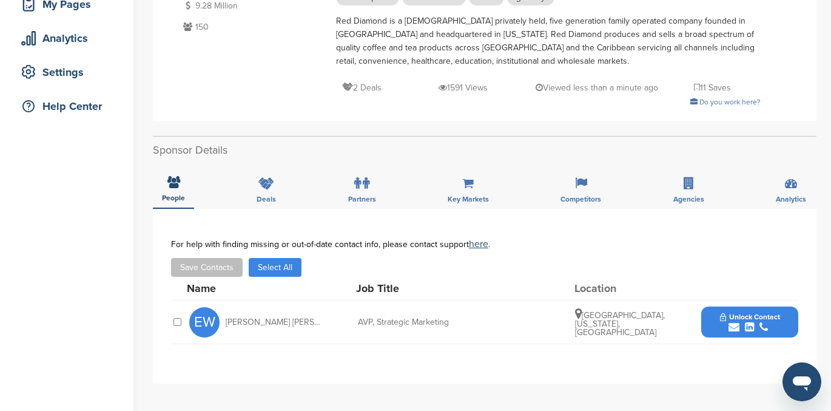
scroll to position [198, 0]
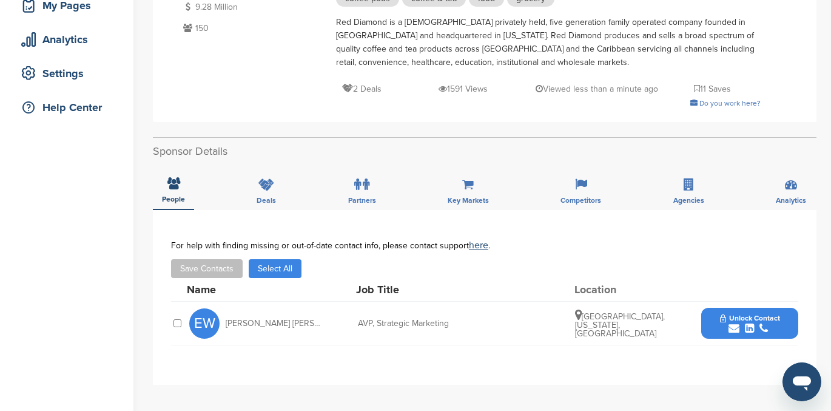
click at [745, 319] on span "Unlock Contact" at bounding box center [750, 318] width 60 height 8
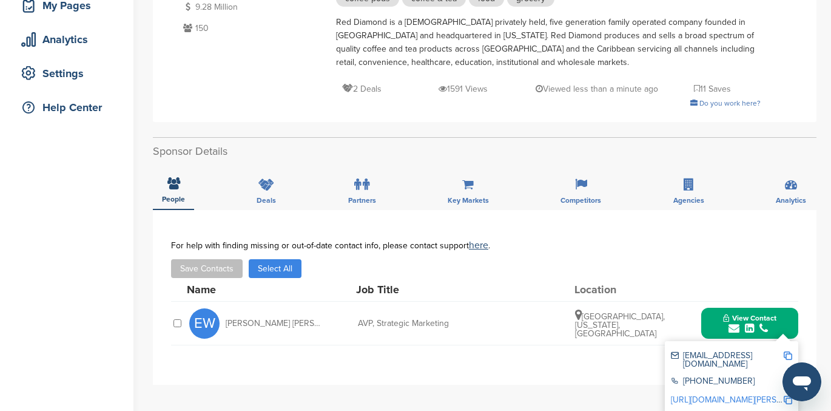
click at [731, 394] on link "[URL][DOMAIN_NAME][PERSON_NAME]" at bounding box center [745, 399] width 148 height 10
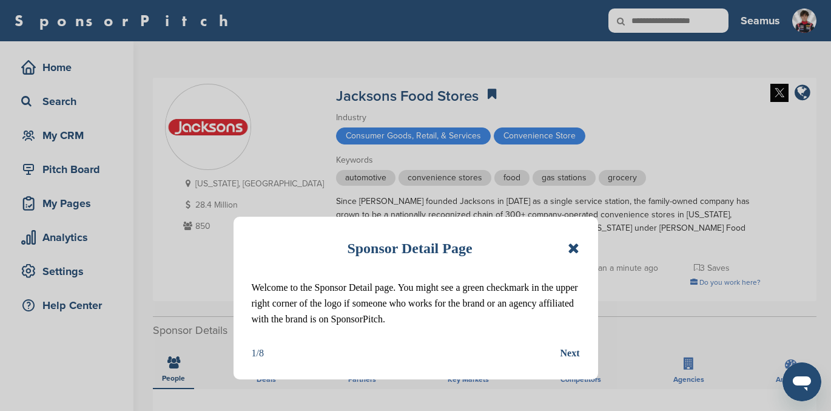
click at [575, 242] on icon at bounding box center [574, 248] width 12 height 15
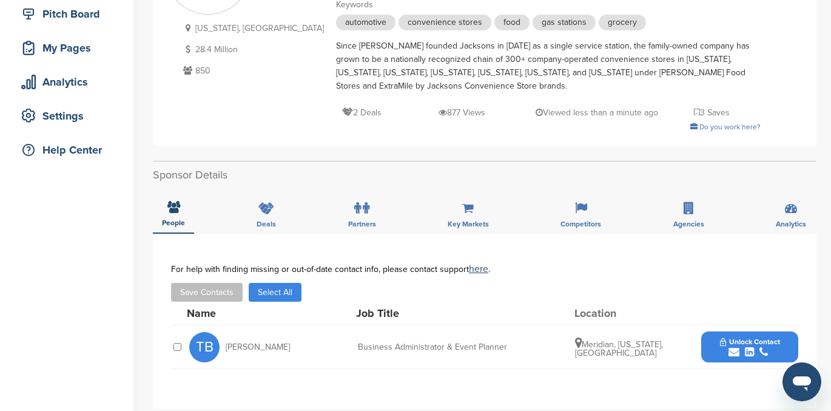
scroll to position [154, 0]
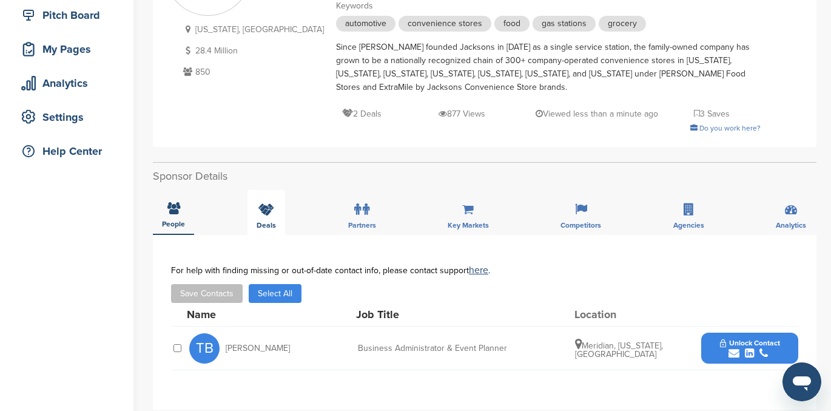
click at [266, 211] on icon at bounding box center [267, 209] width 16 height 12
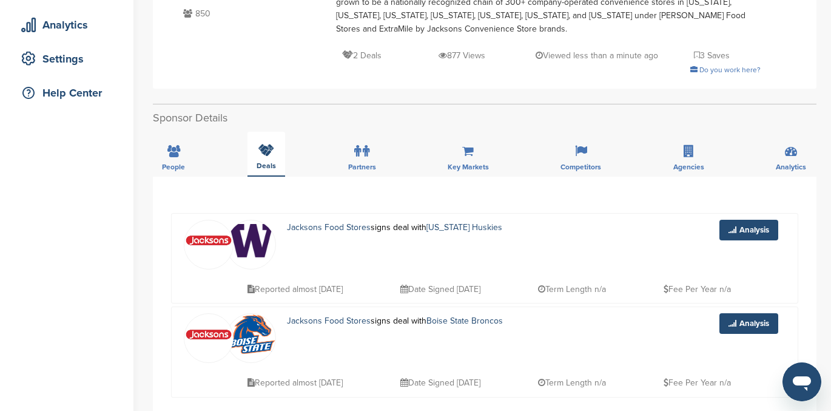
scroll to position [181, 0]
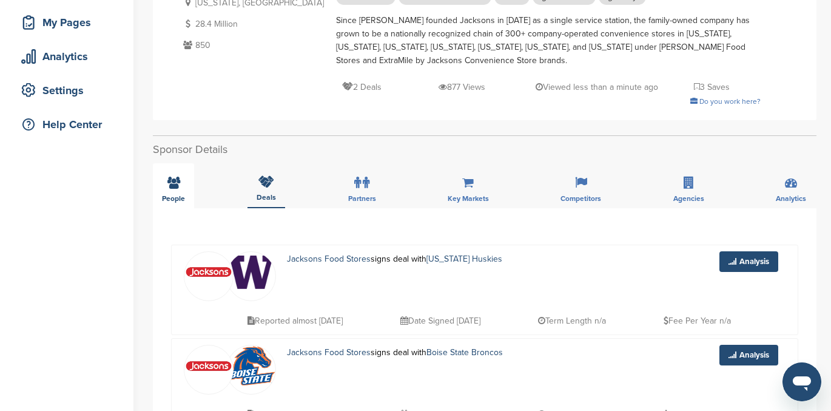
click at [160, 185] on div "People" at bounding box center [173, 185] width 41 height 45
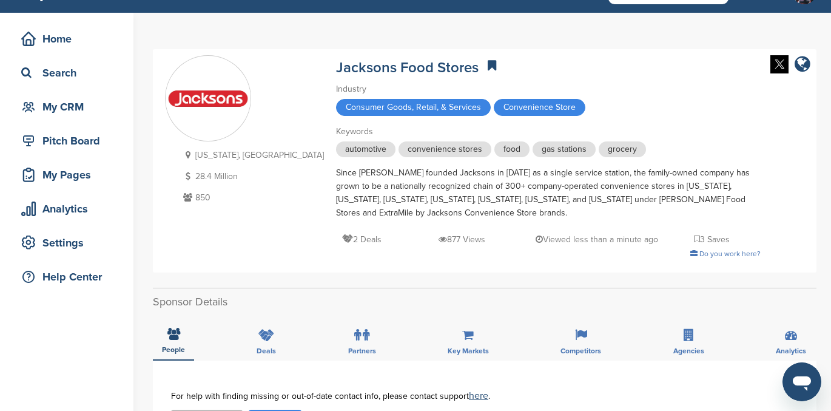
scroll to position [0, 0]
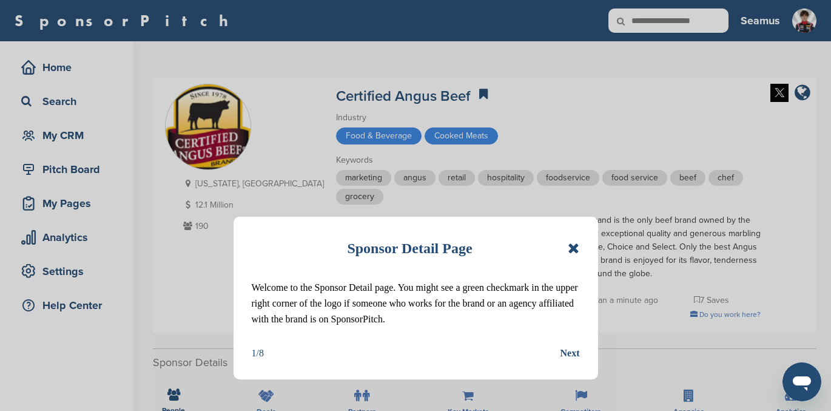
click at [575, 245] on icon at bounding box center [574, 248] width 12 height 15
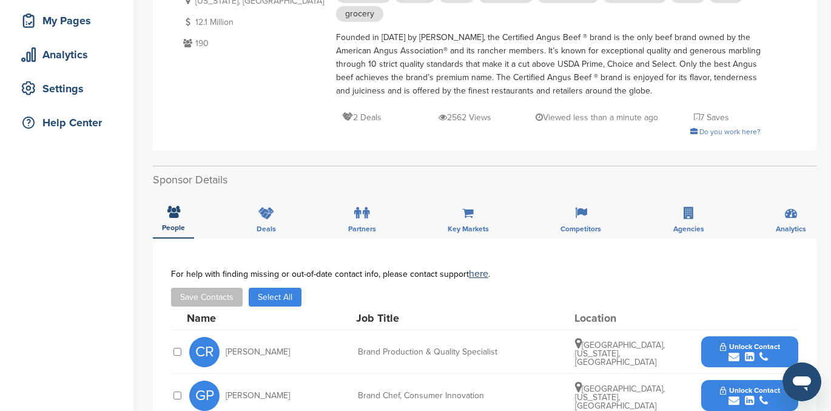
scroll to position [183, 0]
click at [262, 208] on icon at bounding box center [267, 212] width 16 height 12
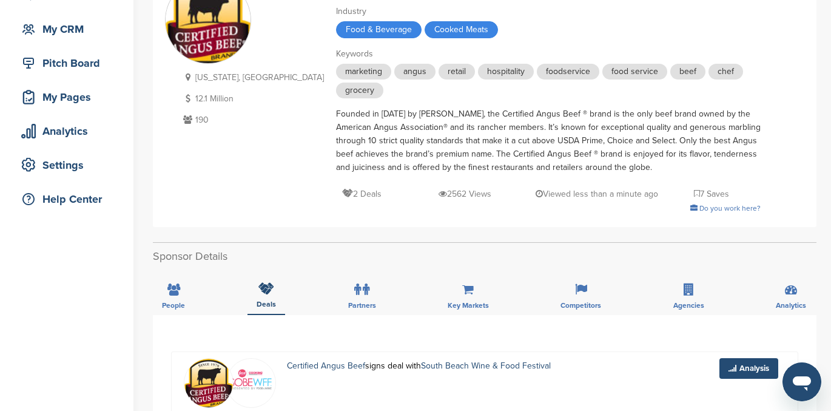
scroll to position [140, 0]
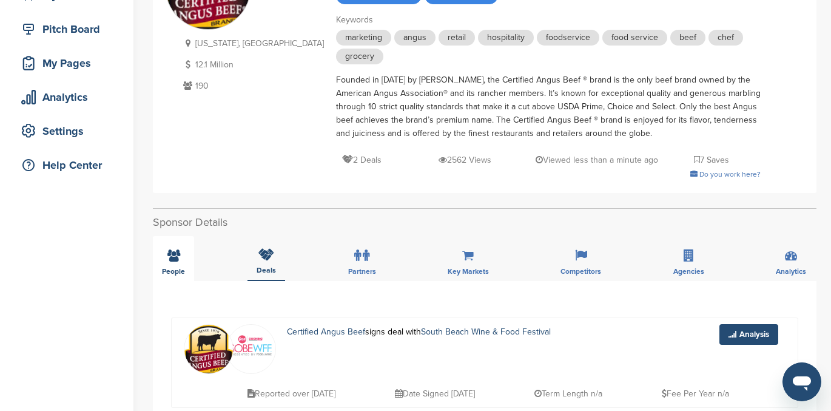
click at [182, 254] on div "People" at bounding box center [173, 258] width 41 height 45
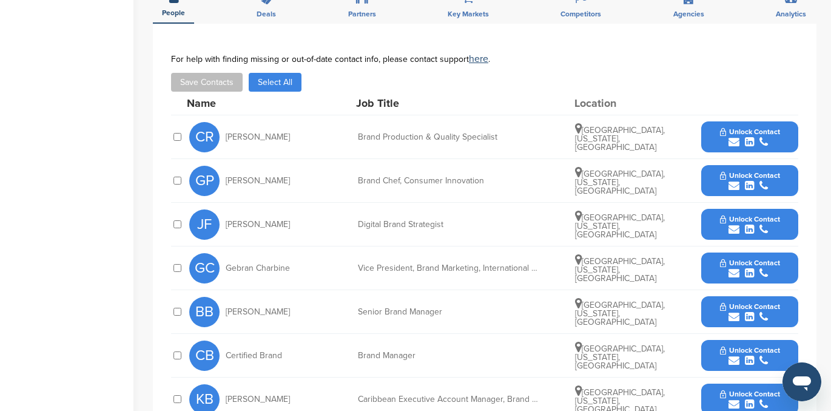
scroll to position [397, 0]
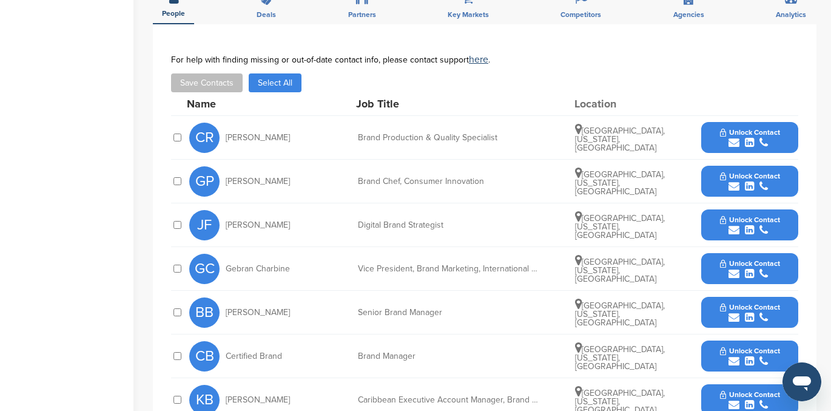
click at [747, 215] on span "Unlock Contact" at bounding box center [750, 219] width 60 height 8
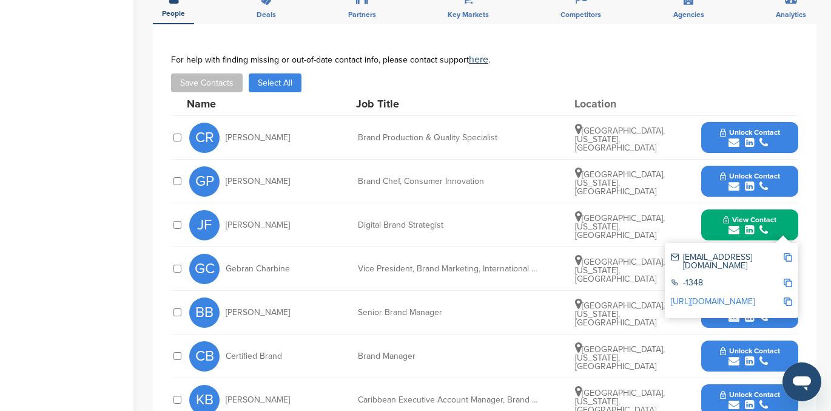
click at [682, 214] on div "[PERSON_NAME] Digital Brand Strategist [GEOGRAPHIC_DATA], [US_STATE], [GEOGRAPH…" at bounding box center [493, 224] width 609 height 43
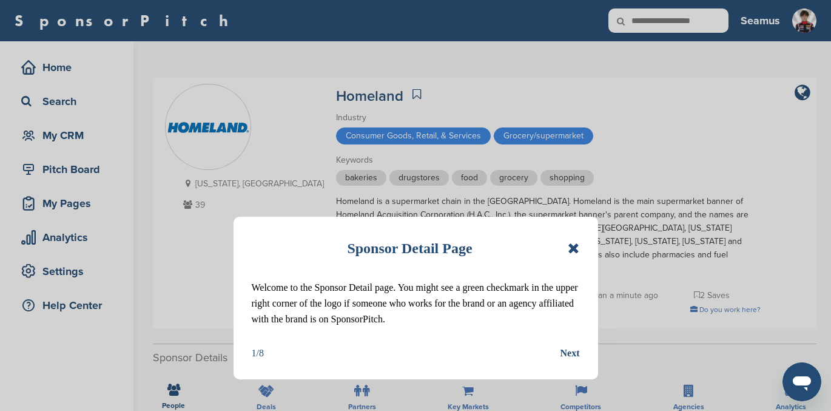
click at [570, 245] on icon at bounding box center [574, 248] width 12 height 15
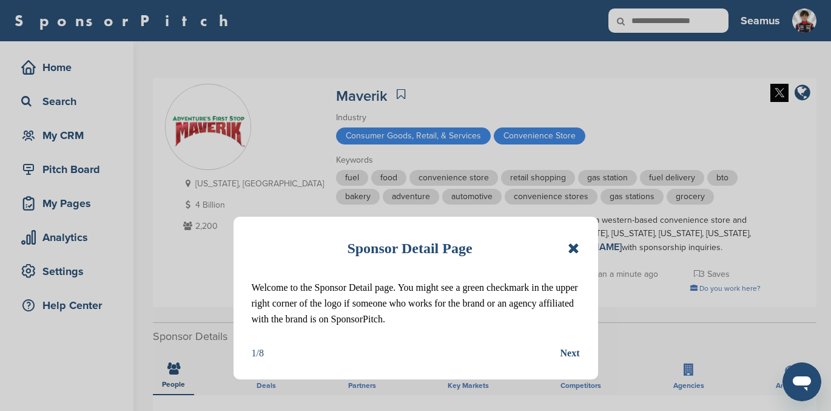
click at [570, 245] on icon at bounding box center [574, 248] width 12 height 15
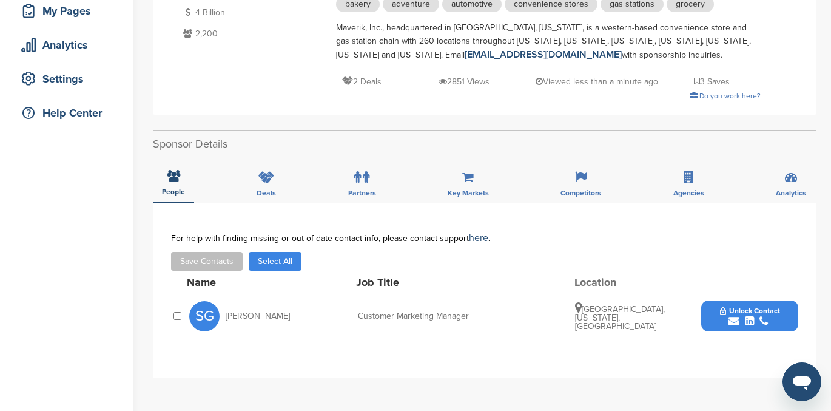
scroll to position [193, 0]
click at [764, 308] on span "Unlock Contact" at bounding box center [750, 310] width 60 height 8
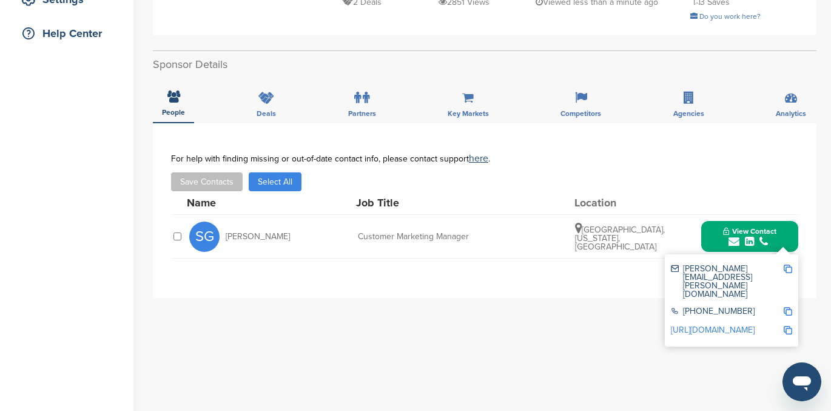
scroll to position [276, 0]
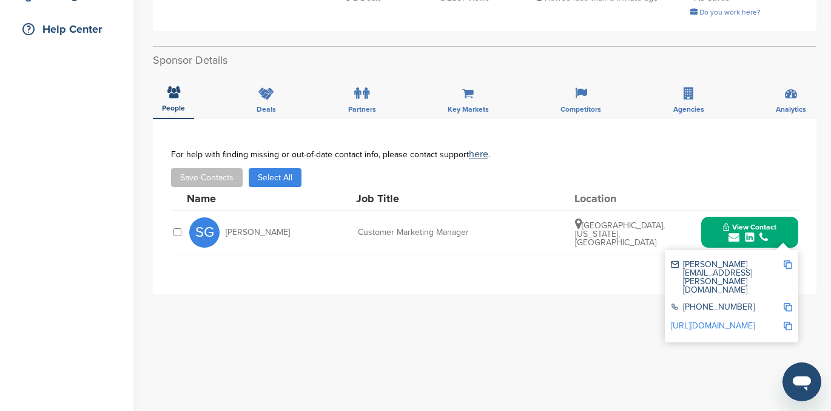
click at [730, 320] on link "https://www.linkedin.com/in/scottgoldsmith1" at bounding box center [713, 325] width 84 height 10
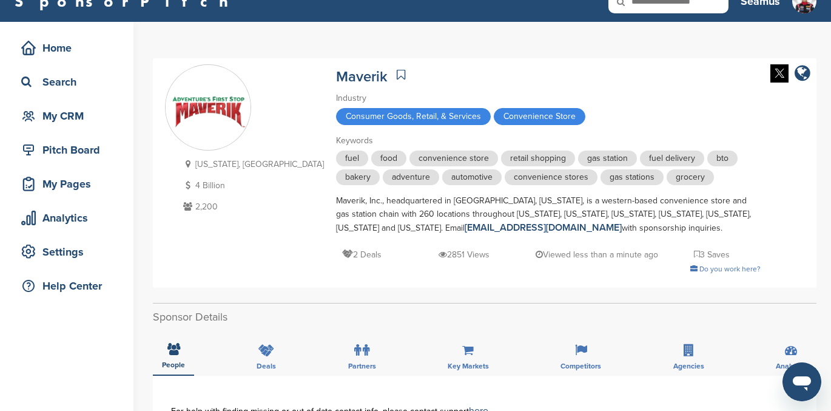
scroll to position [0, 0]
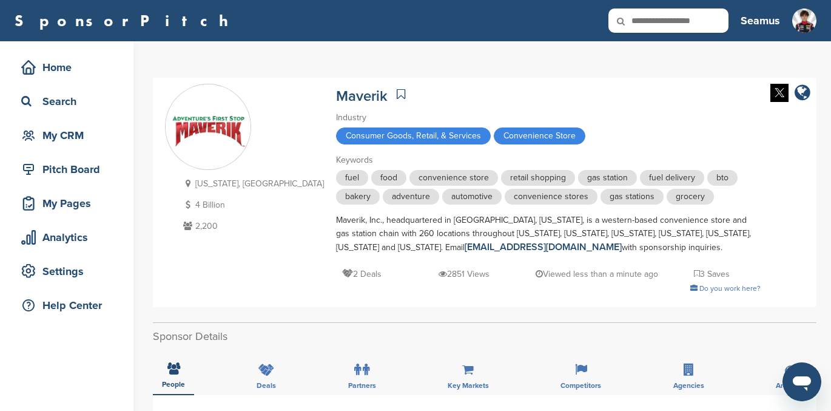
click at [397, 92] on icon at bounding box center [401, 94] width 8 height 12
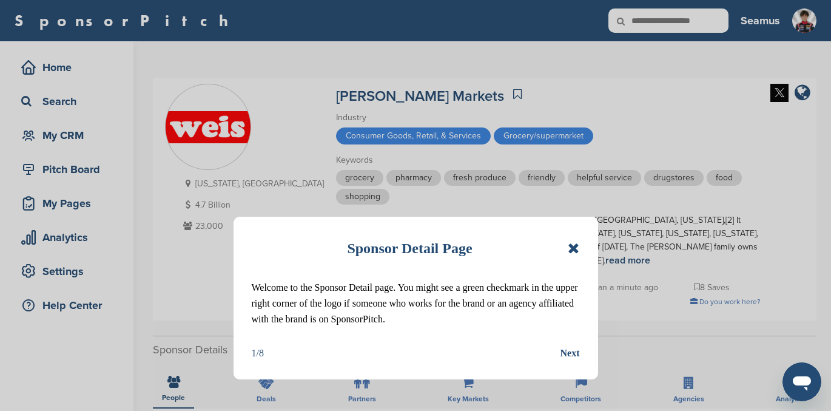
click at [575, 248] on icon at bounding box center [574, 248] width 12 height 15
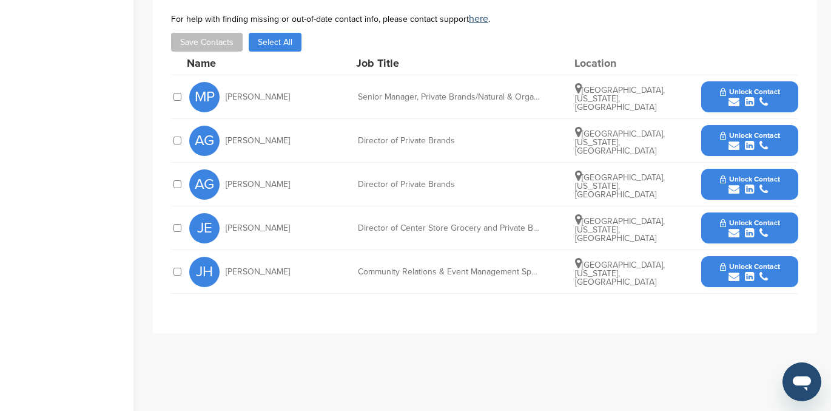
scroll to position [408, 0]
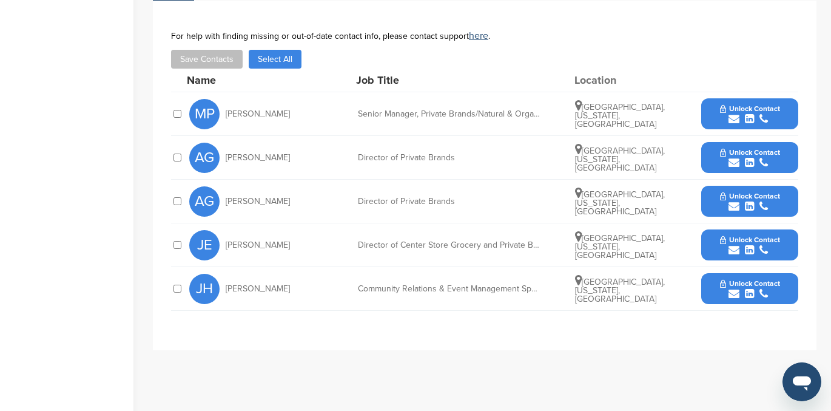
click at [747, 284] on span "Unlock Contact" at bounding box center [750, 283] width 60 height 8
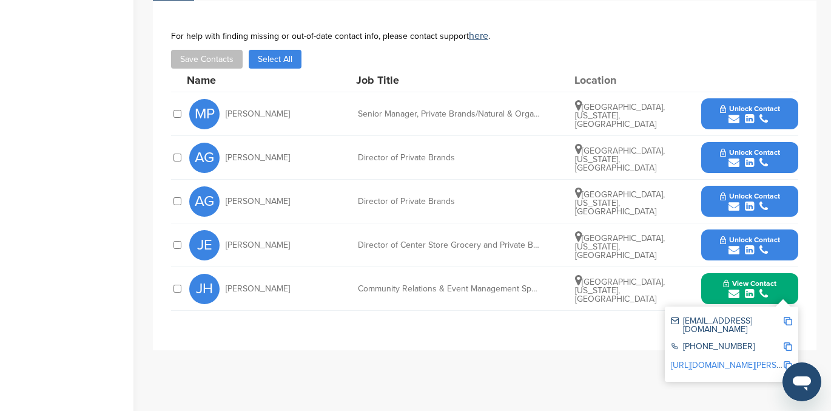
scroll to position [442, 0]
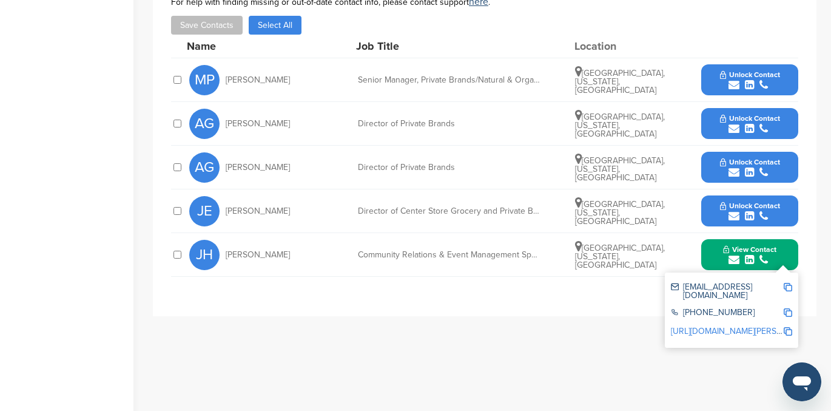
click at [736, 326] on link "http://www.linkedin.com/in/jaime-hynoski-18b1a825" at bounding box center [745, 331] width 148 height 10
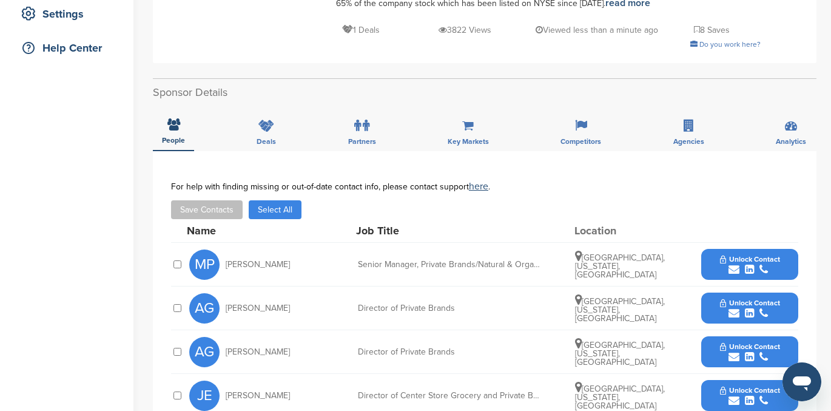
scroll to position [0, 0]
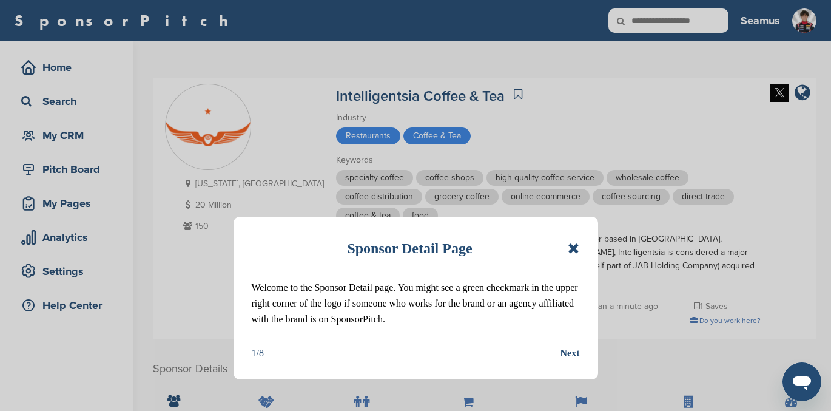
click at [577, 252] on icon at bounding box center [574, 248] width 12 height 15
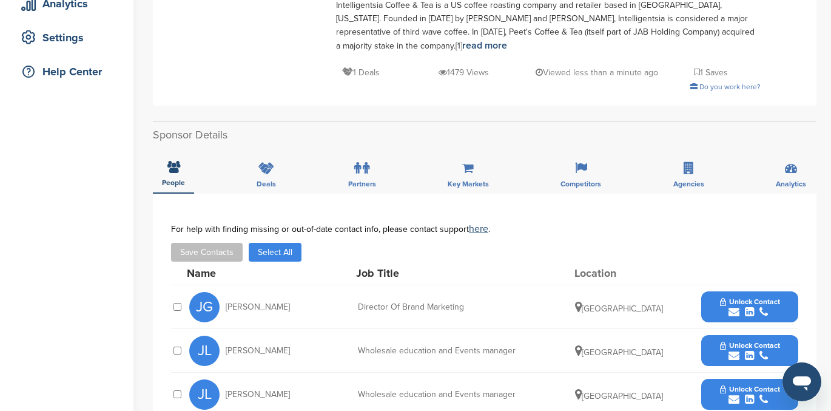
scroll to position [232, 0]
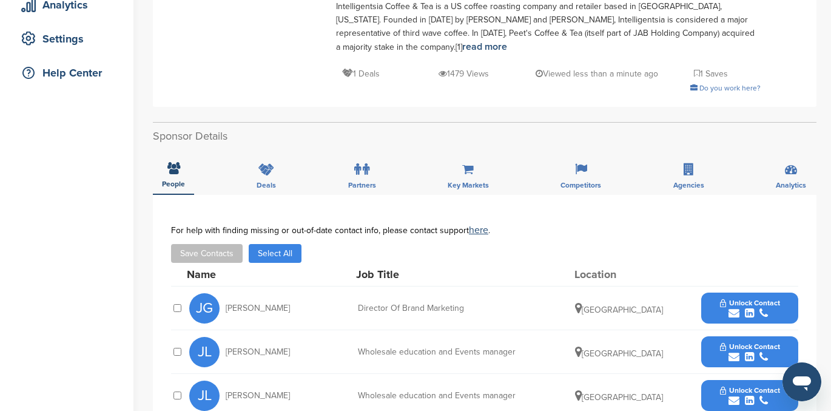
click at [730, 308] on icon "submit" at bounding box center [734, 313] width 11 height 11
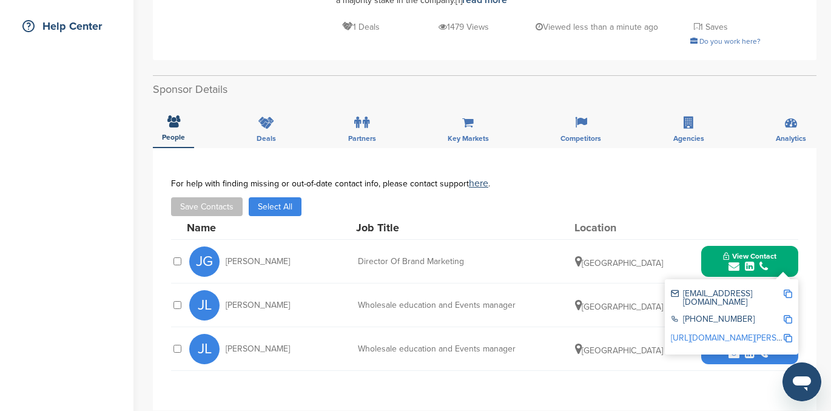
scroll to position [287, 0]
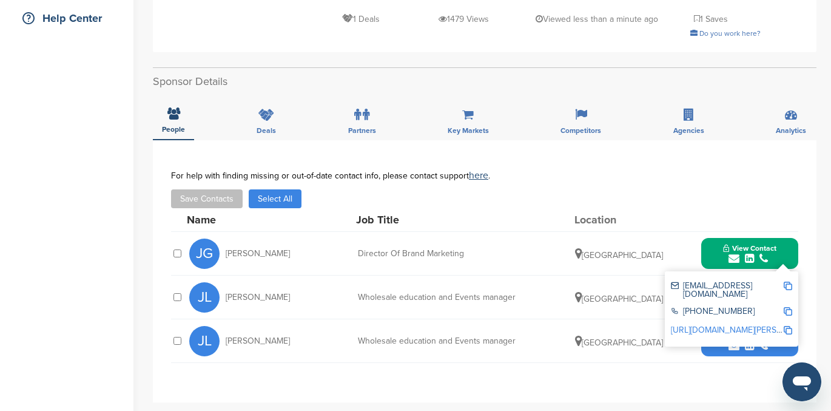
click at [733, 325] on link "[URL][DOMAIN_NAME][PERSON_NAME]" at bounding box center [745, 330] width 148 height 10
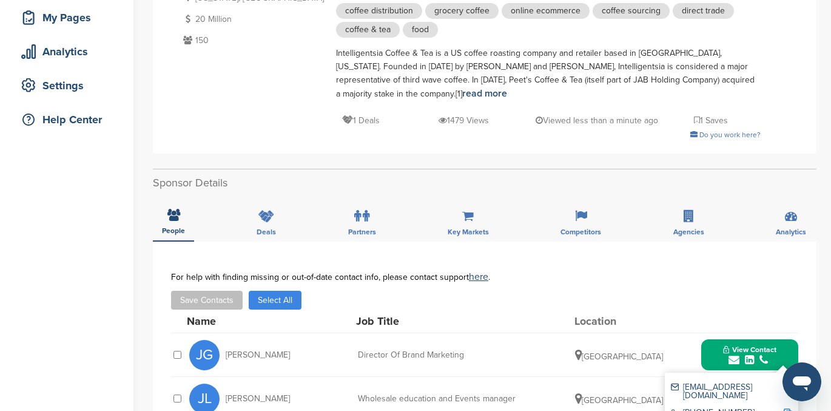
scroll to position [0, 0]
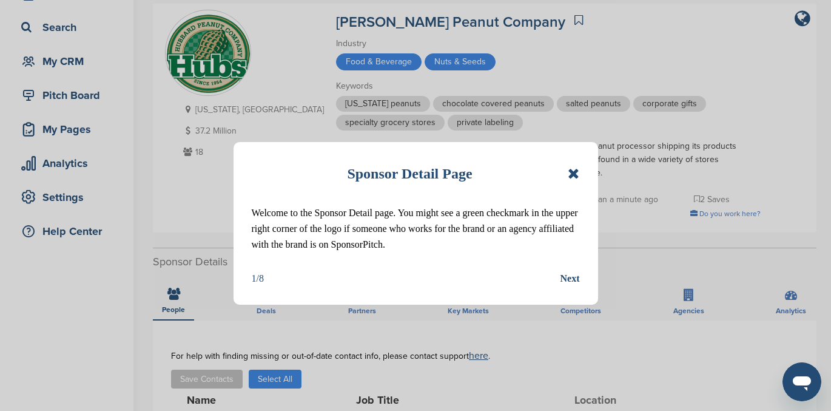
scroll to position [75, 0]
click at [572, 173] on icon at bounding box center [574, 173] width 12 height 15
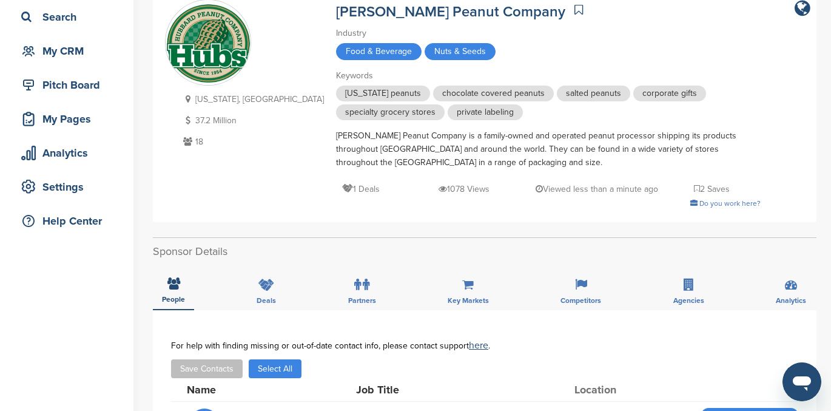
scroll to position [85, 0]
click at [263, 286] on icon at bounding box center [267, 284] width 16 height 12
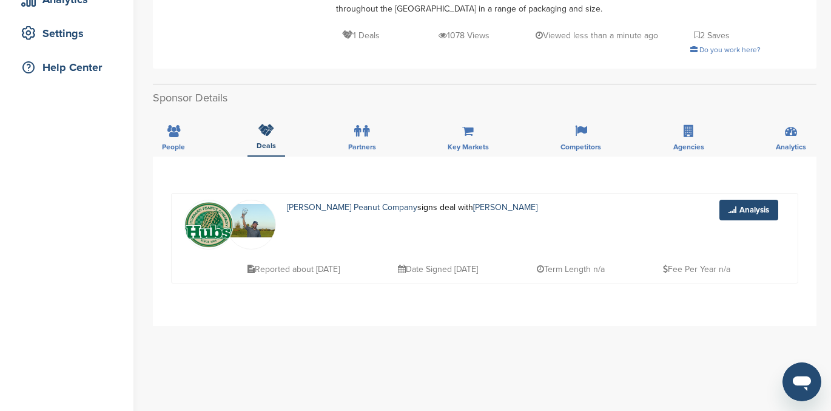
scroll to position [237, 0]
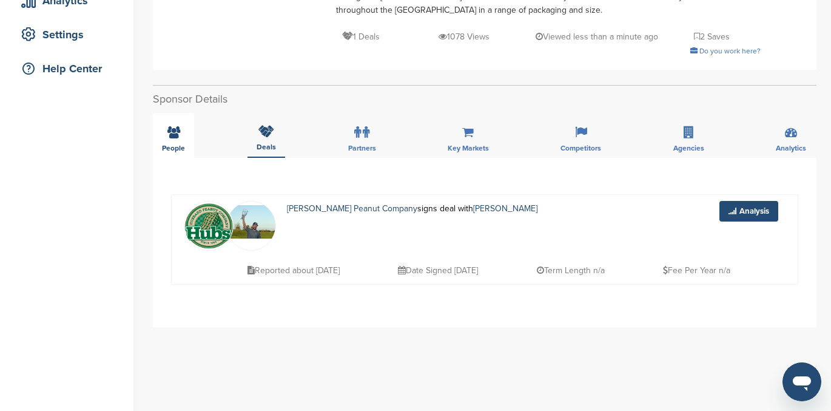
click at [173, 135] on icon at bounding box center [174, 132] width 13 height 12
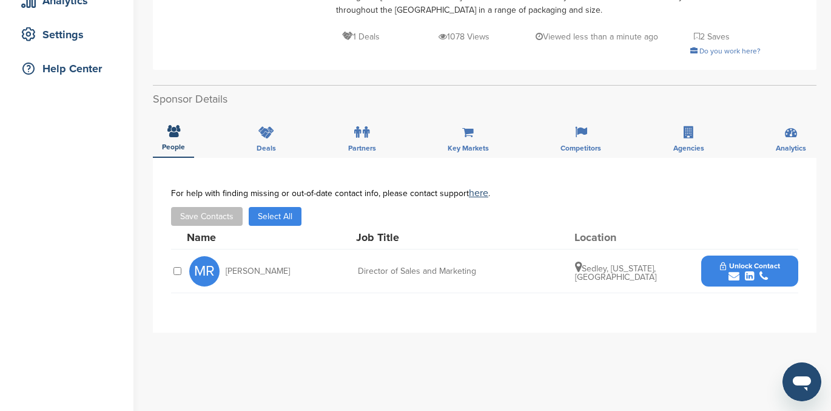
click at [745, 275] on div "submit" at bounding box center [750, 277] width 60 height 12
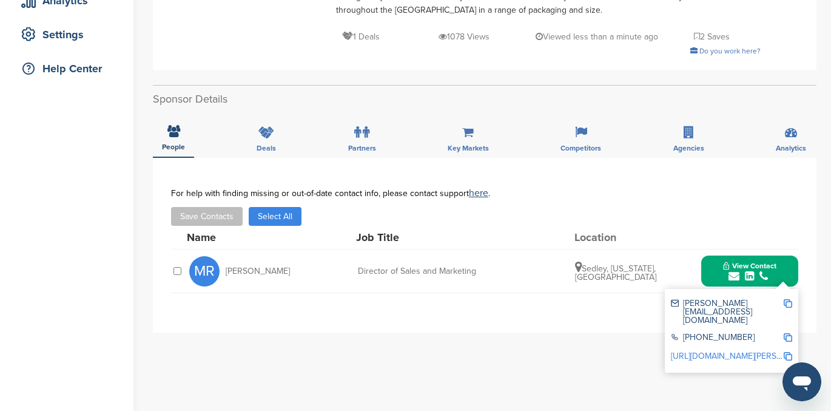
click at [734, 351] on link "[URL][DOMAIN_NAME][PERSON_NAME]" at bounding box center [745, 356] width 148 height 10
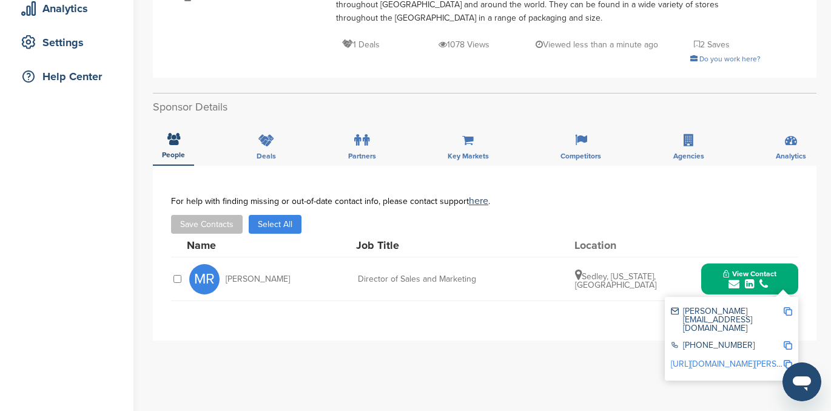
scroll to position [0, 0]
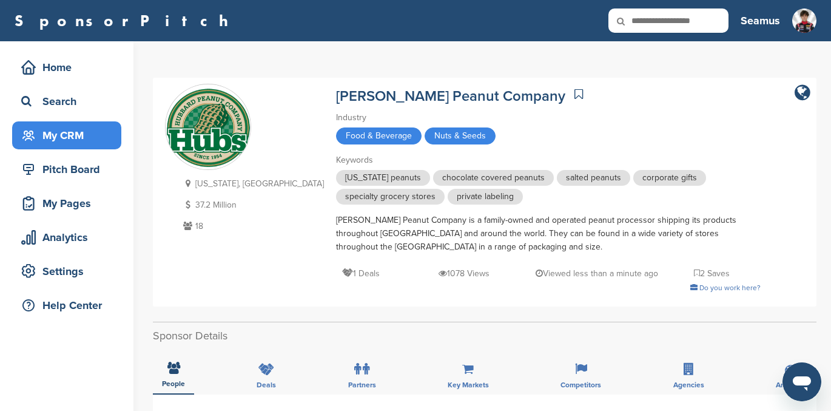
click at [59, 132] on div "My CRM" at bounding box center [69, 135] width 103 height 22
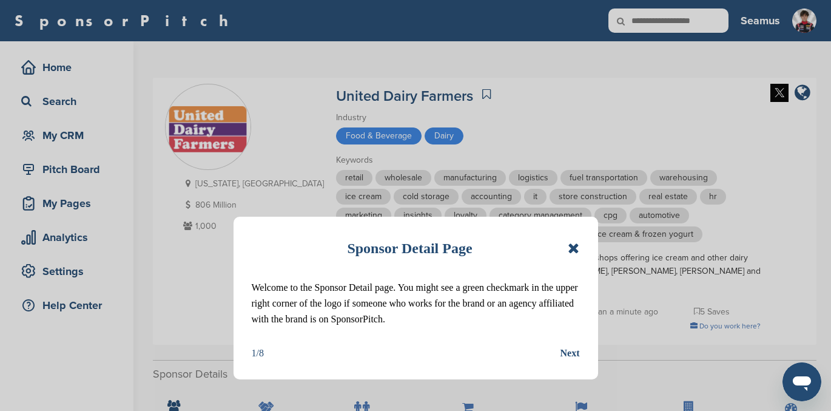
click at [570, 245] on icon at bounding box center [574, 248] width 12 height 15
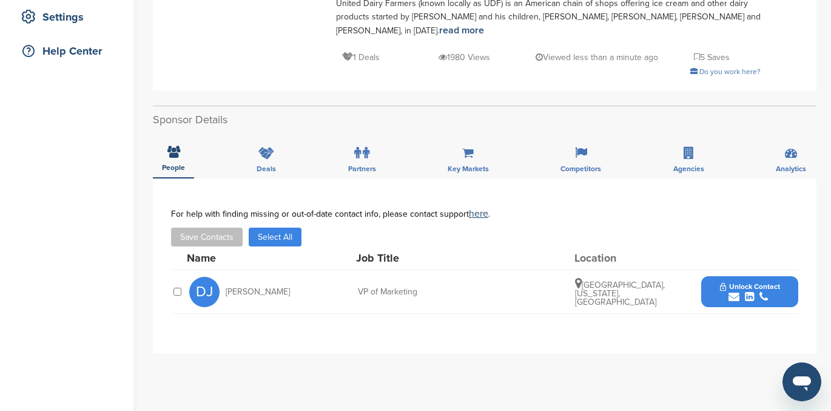
scroll to position [254, 0]
click at [741, 292] on div "submit" at bounding box center [750, 298] width 60 height 12
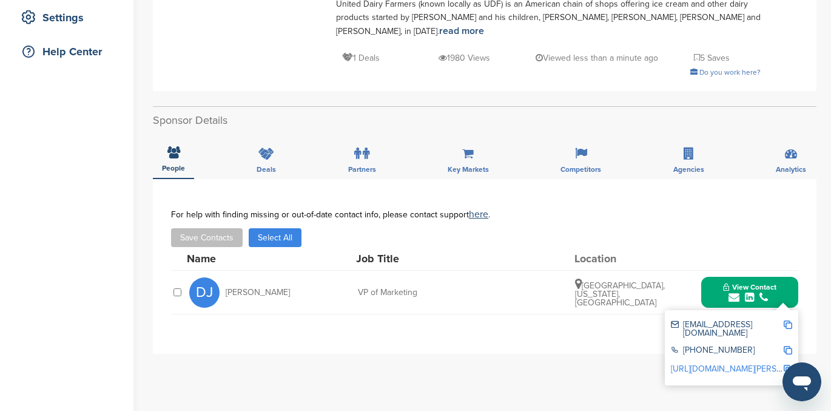
click at [723, 364] on link "[URL][DOMAIN_NAME][PERSON_NAME]" at bounding box center [745, 369] width 148 height 10
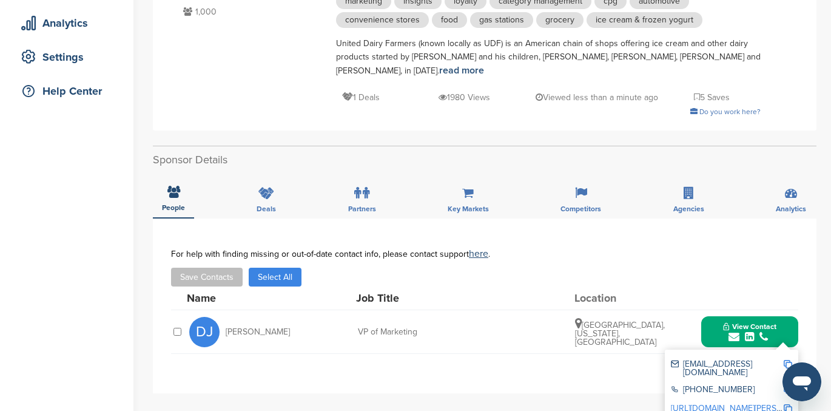
scroll to position [214, 0]
click at [266, 188] on icon at bounding box center [267, 194] width 16 height 12
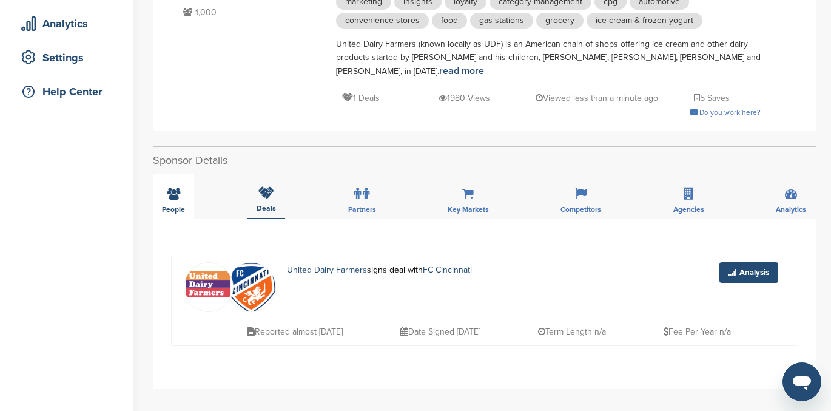
click at [170, 188] on div "People" at bounding box center [173, 196] width 41 height 45
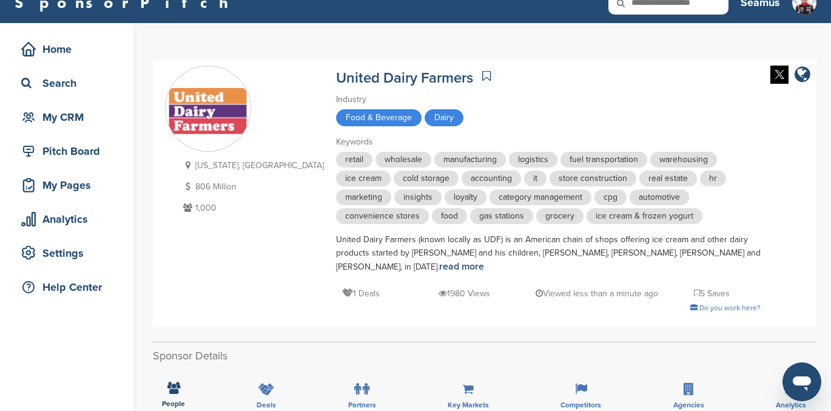
scroll to position [0, 0]
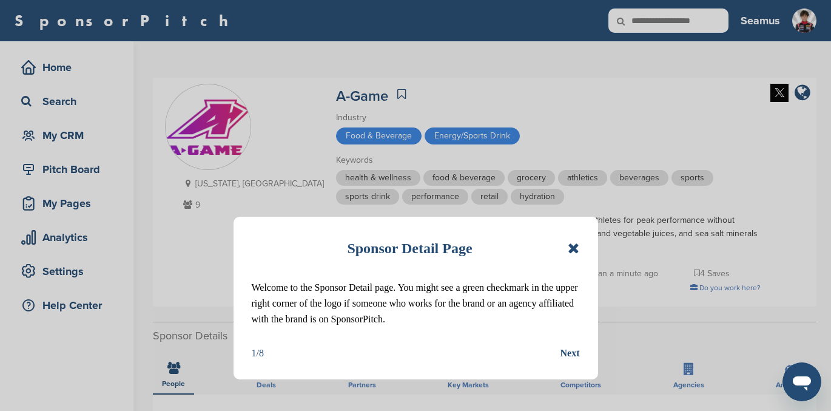
click at [572, 246] on icon at bounding box center [574, 248] width 12 height 15
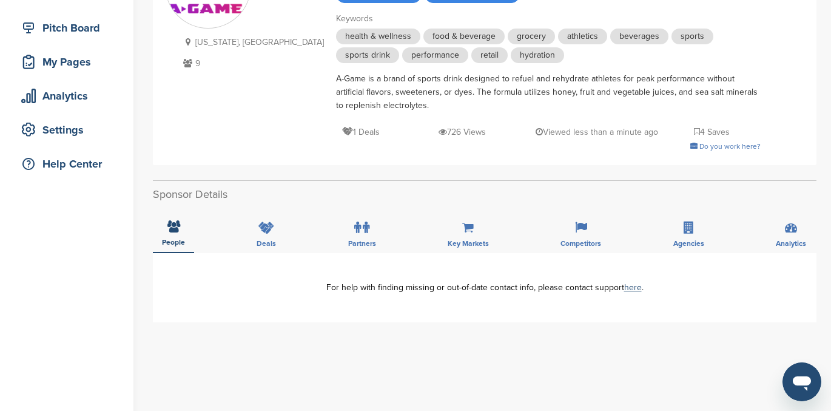
scroll to position [222, 0]
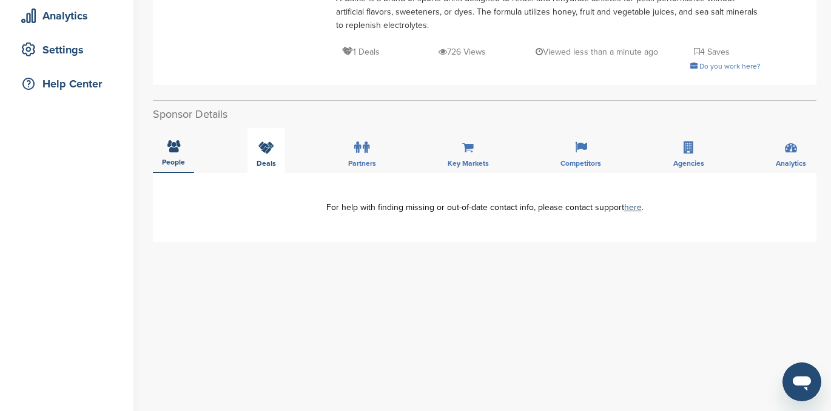
click at [266, 144] on icon at bounding box center [267, 147] width 16 height 12
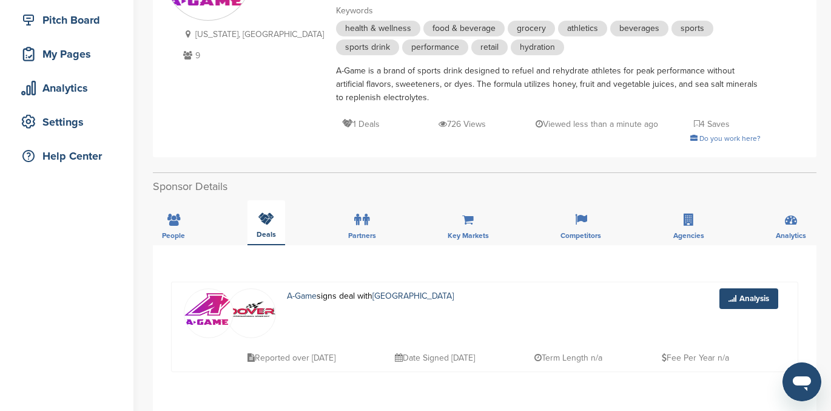
scroll to position [0, 0]
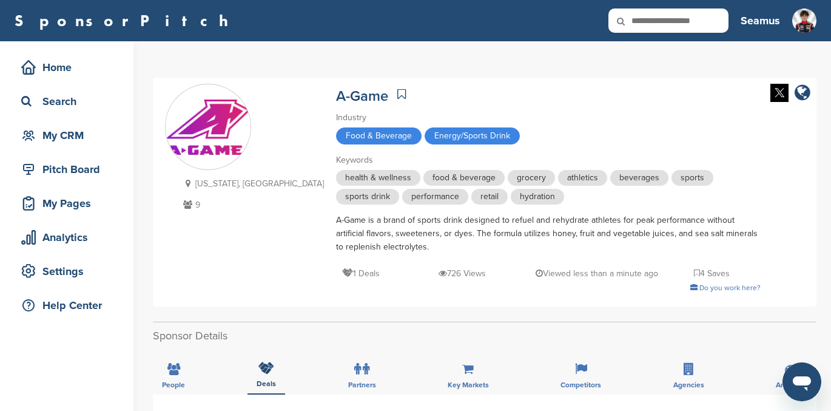
click at [398, 93] on icon at bounding box center [402, 94] width 8 height 12
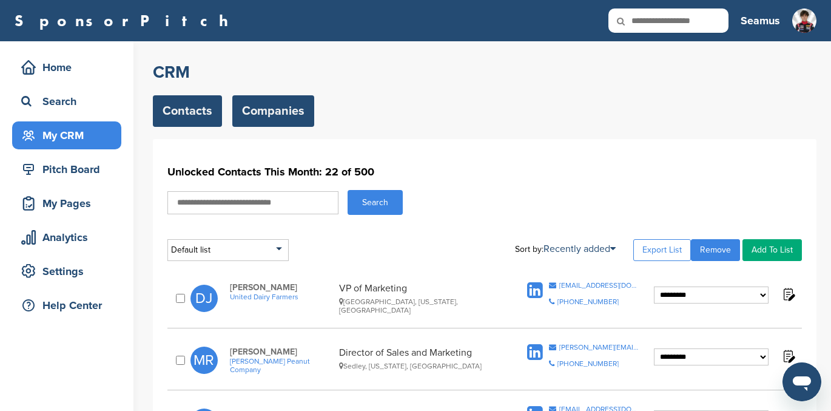
click at [256, 108] on link "Companies" at bounding box center [273, 111] width 82 height 32
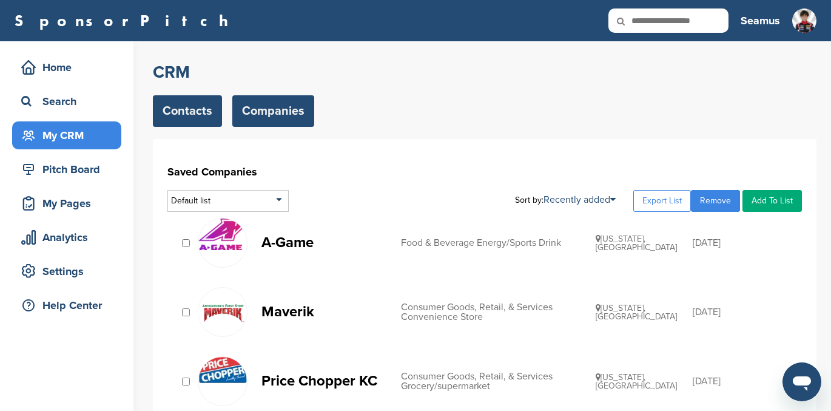
click at [181, 117] on link "Contacts" at bounding box center [187, 111] width 69 height 32
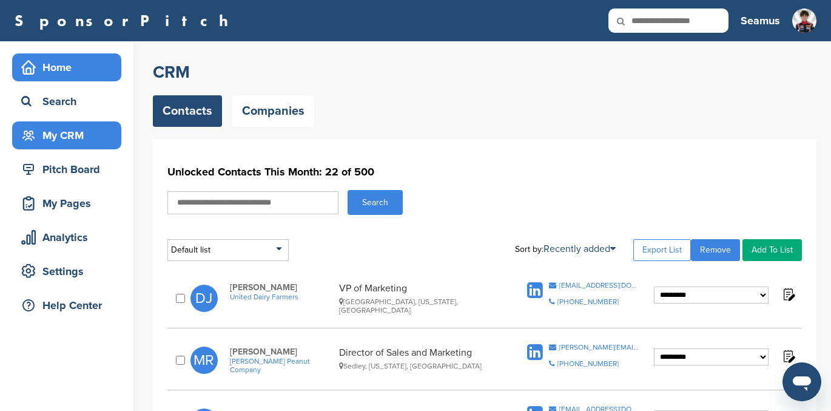
click at [59, 61] on div "Home" at bounding box center [69, 67] width 103 height 22
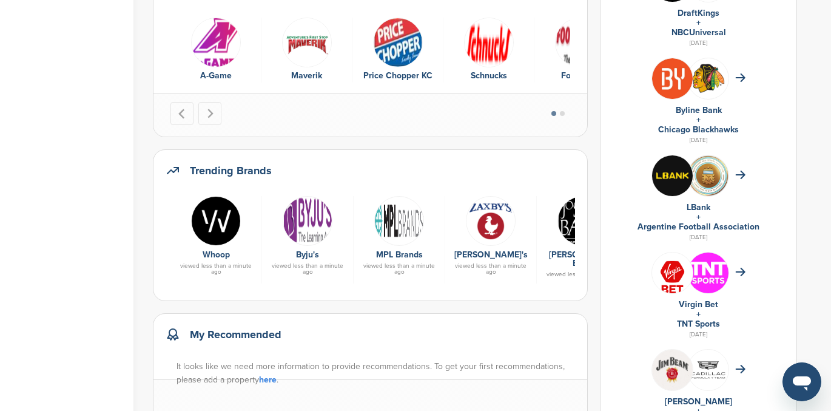
scroll to position [476, 0]
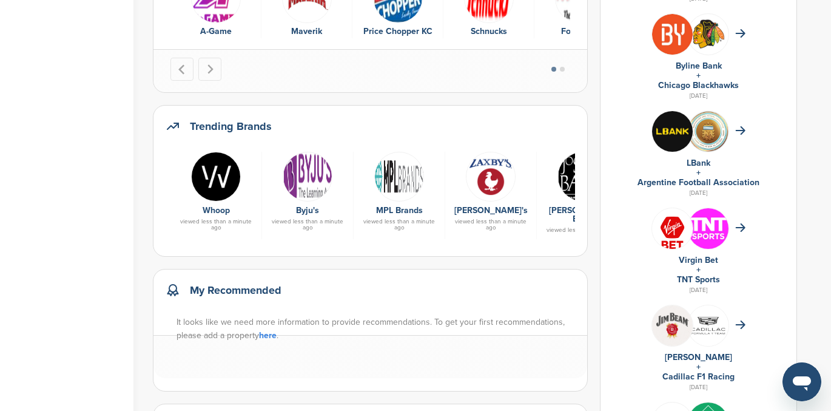
click at [487, 184] on img at bounding box center [491, 177] width 50 height 50
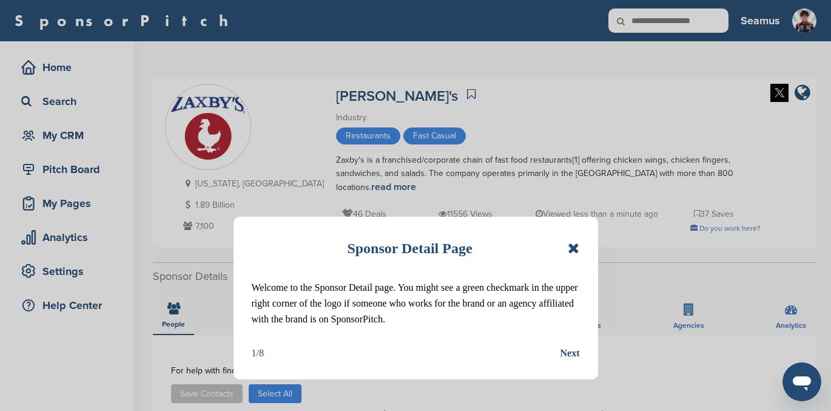
click at [573, 250] on icon at bounding box center [574, 248] width 12 height 15
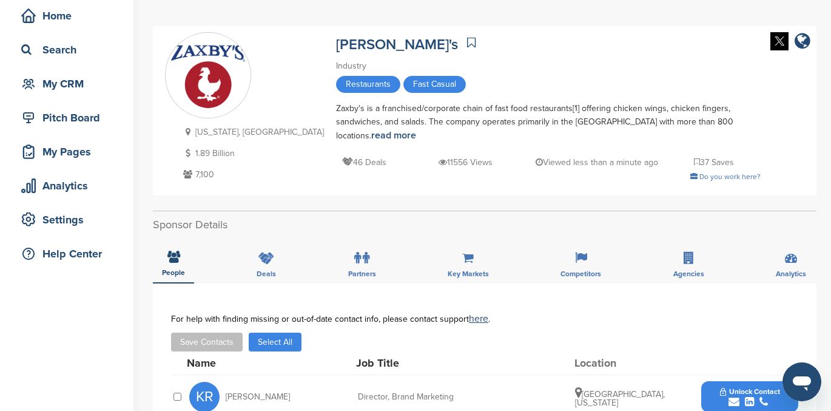
scroll to position [33, 0]
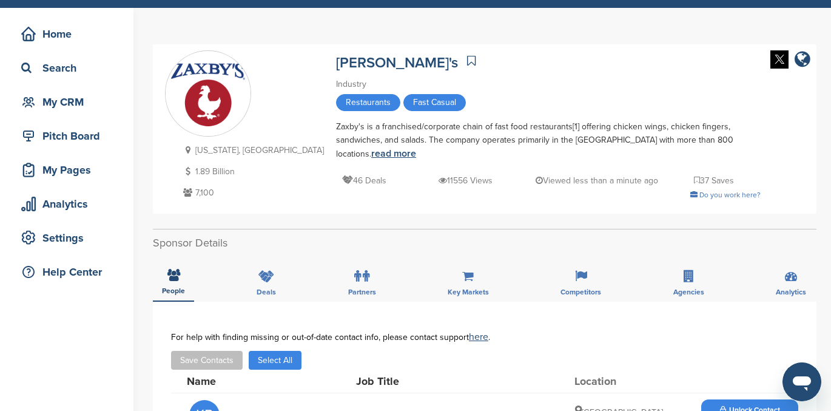
click at [371, 151] on link "read more" at bounding box center [393, 153] width 45 height 12
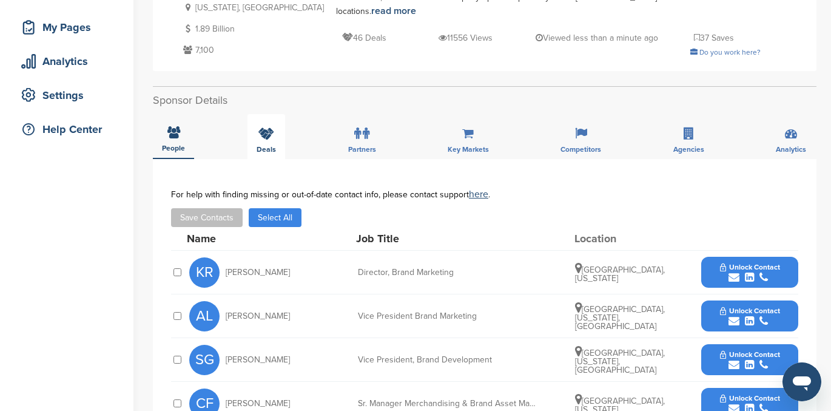
scroll to position [0, 0]
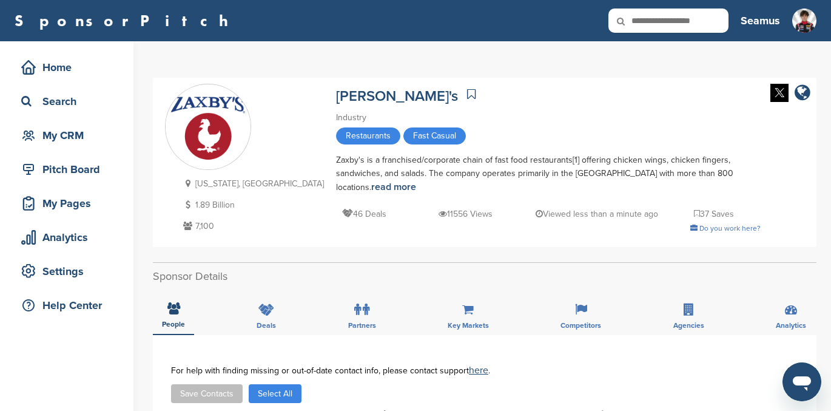
click at [467, 93] on icon at bounding box center [471, 94] width 8 height 12
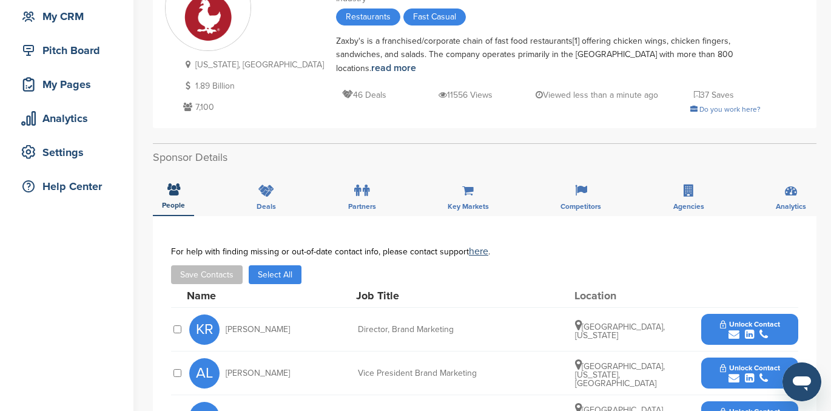
scroll to position [120, 0]
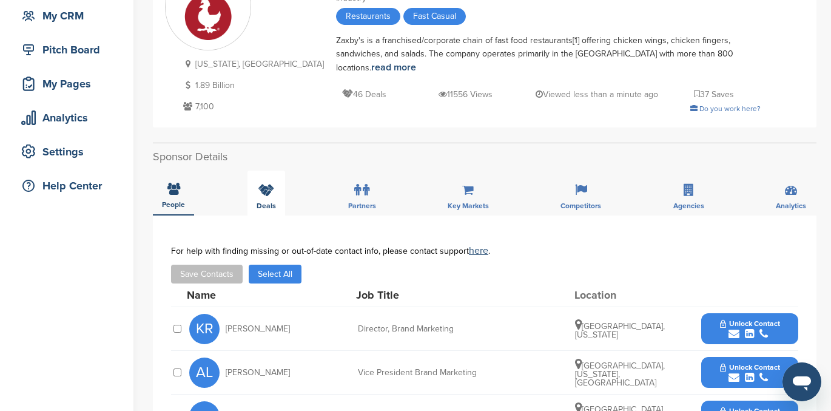
click at [262, 195] on icon at bounding box center [267, 190] width 16 height 12
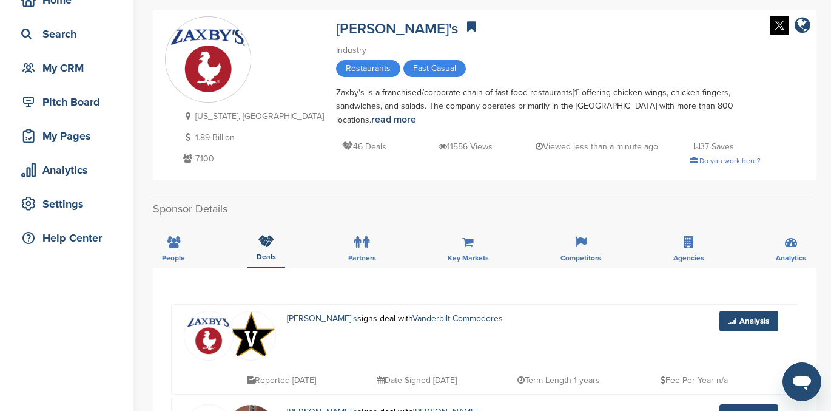
scroll to position [0, 0]
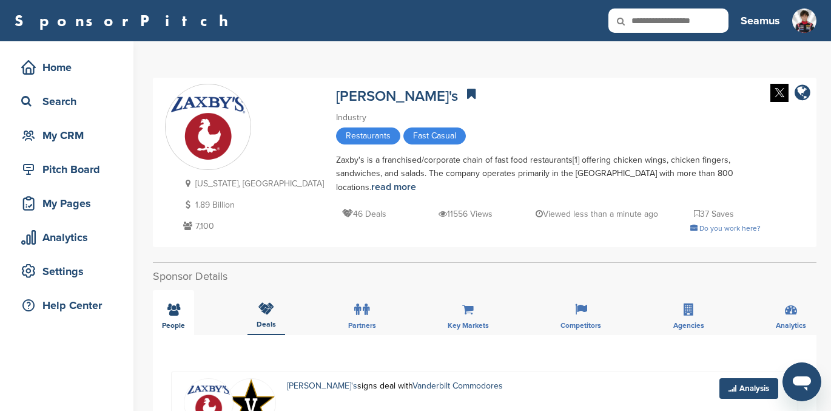
click at [169, 310] on icon at bounding box center [174, 309] width 13 height 12
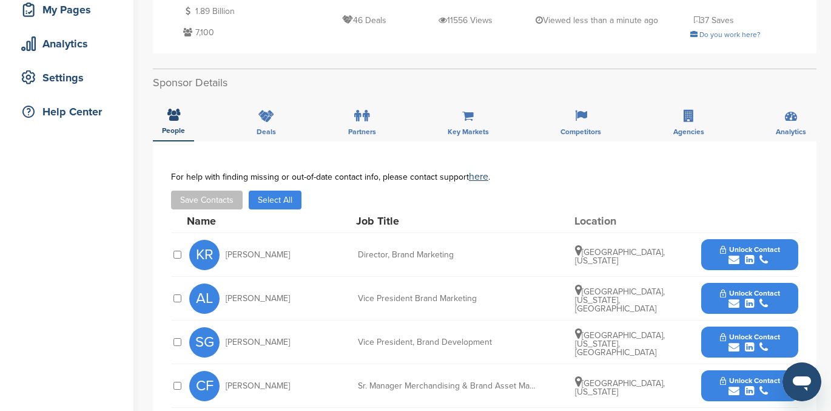
scroll to position [193, 0]
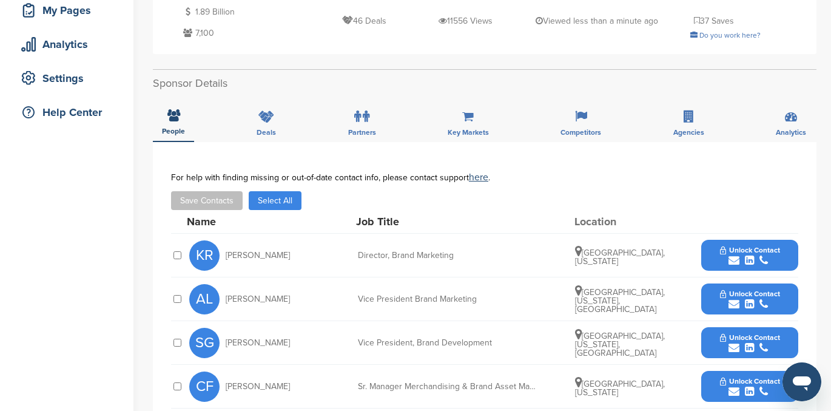
click at [739, 295] on span "Unlock Contact" at bounding box center [750, 293] width 60 height 8
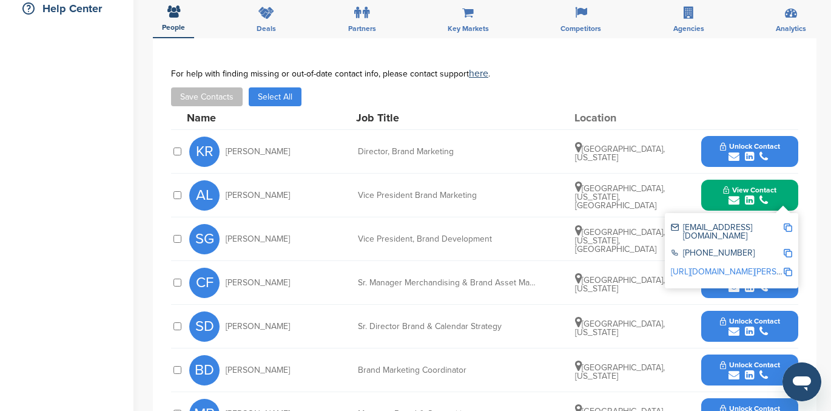
scroll to position [297, 0]
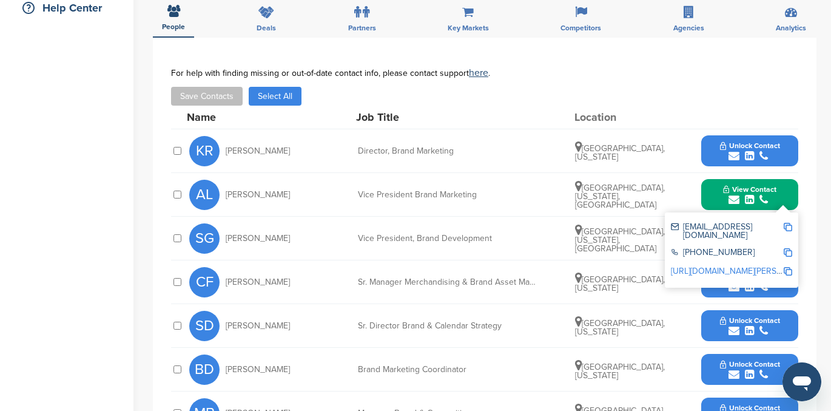
click at [725, 266] on link "[URL][DOMAIN_NAME][PERSON_NAME]" at bounding box center [745, 271] width 148 height 10
click at [754, 151] on div "submit" at bounding box center [750, 157] width 60 height 12
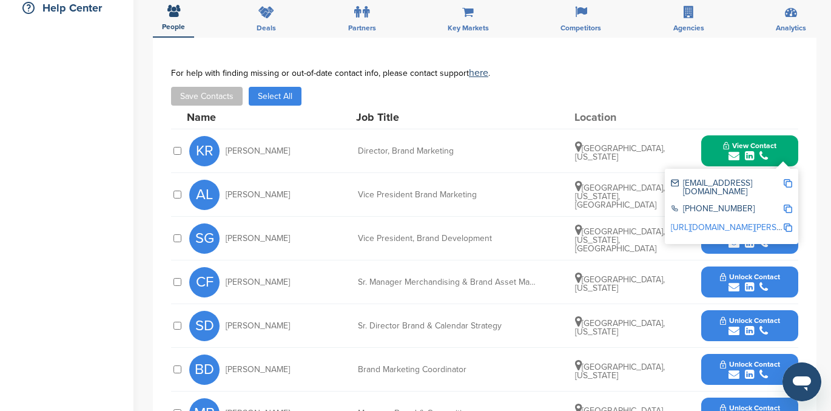
click at [723, 222] on link "http://www.linkedin.com/in/kasey-ryan-6584544" at bounding box center [745, 227] width 148 height 10
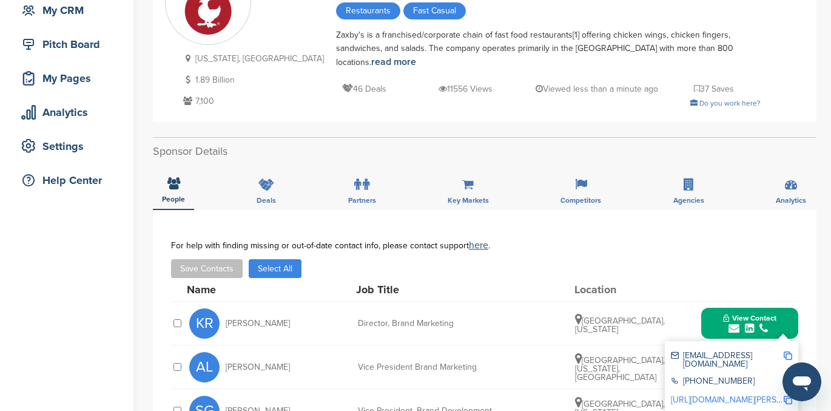
scroll to position [0, 0]
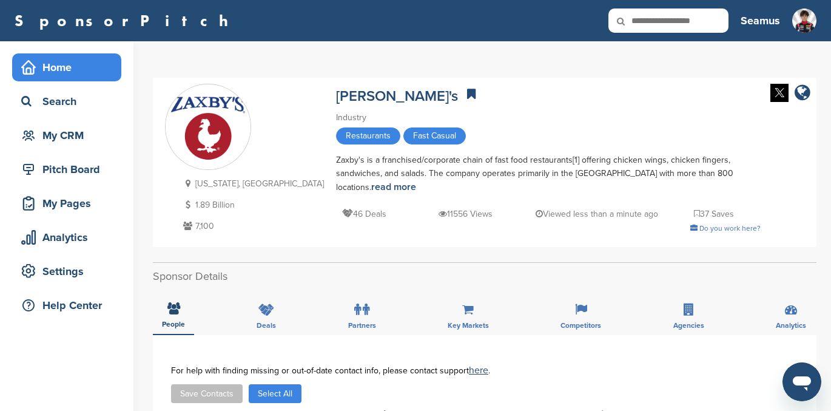
click at [55, 75] on div "Home" at bounding box center [69, 67] width 103 height 22
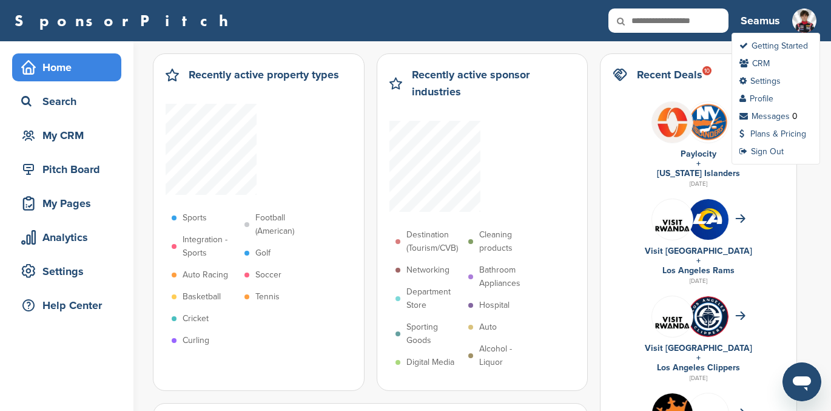
click at [805, 13] on img at bounding box center [805, 20] width 24 height 24
click at [764, 93] on link "Profile" at bounding box center [757, 98] width 34 height 10
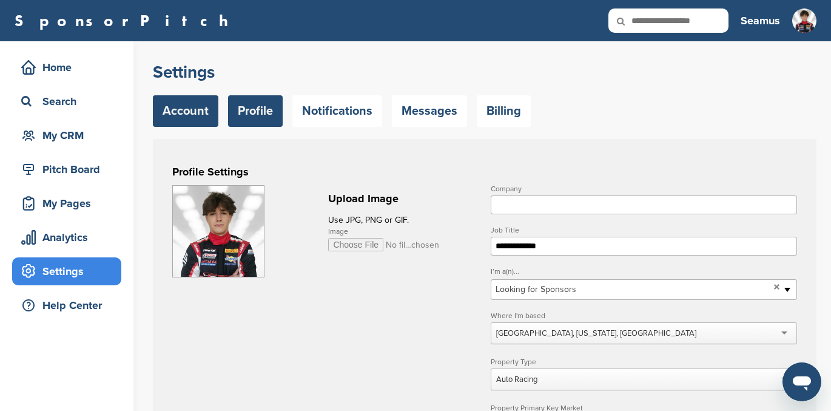
click at [185, 102] on link "Account" at bounding box center [186, 111] width 66 height 32
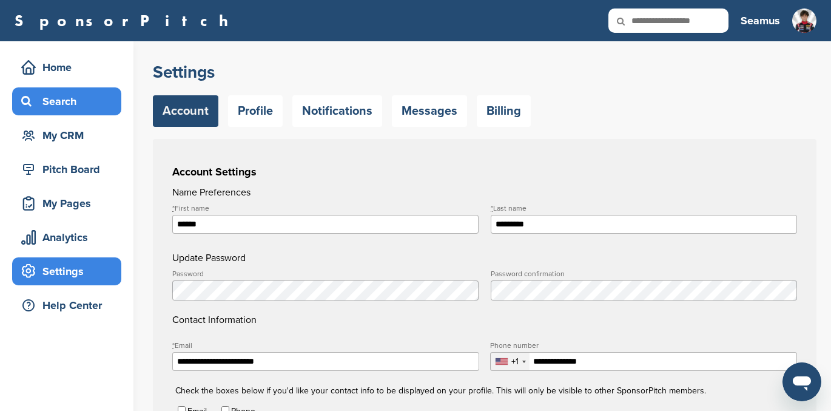
click at [58, 106] on div "Search" at bounding box center [69, 101] width 103 height 22
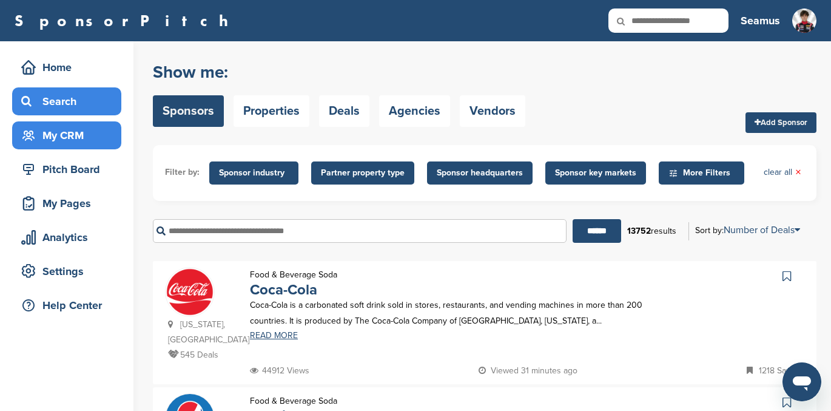
click at [61, 135] on div "My CRM" at bounding box center [69, 135] width 103 height 22
